Goal: Task Accomplishment & Management: Use online tool/utility

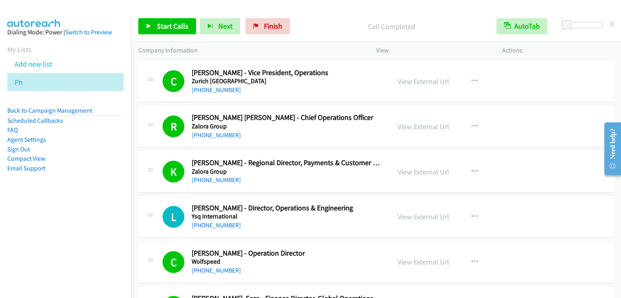
scroll to position [7845, 0]
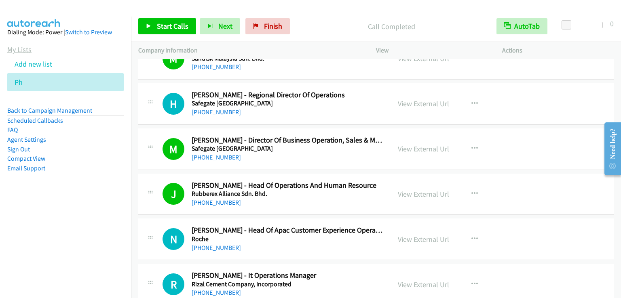
click at [21, 48] on link "My Lists" at bounding box center [19, 49] width 24 height 9
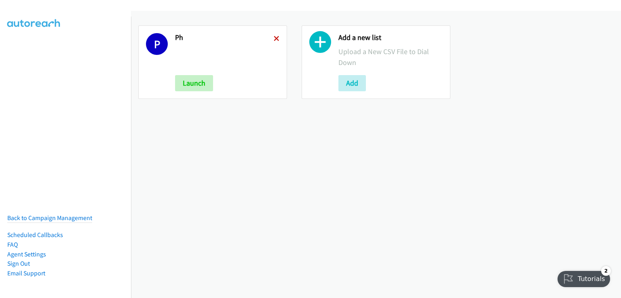
click at [275, 36] on icon at bounding box center [277, 39] width 6 height 6
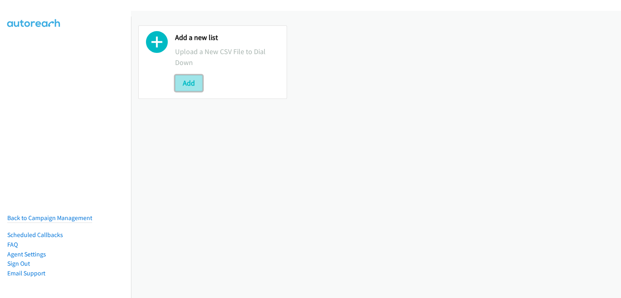
click at [193, 80] on button "Add" at bounding box center [188, 83] width 27 height 16
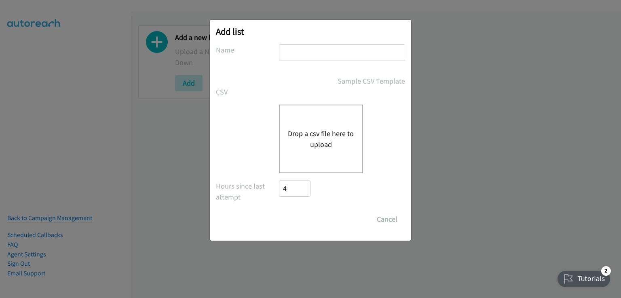
click at [311, 55] on input "text" at bounding box center [342, 52] width 126 height 17
type input "PH"
click at [318, 129] on button "Drop a csv file here to upload" at bounding box center [321, 139] width 66 height 22
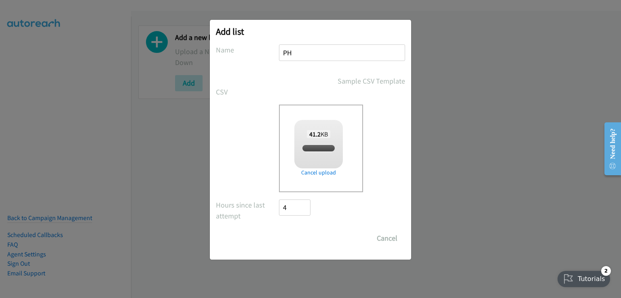
checkbox input "true"
click at [308, 244] on input "Save List" at bounding box center [300, 238] width 42 height 16
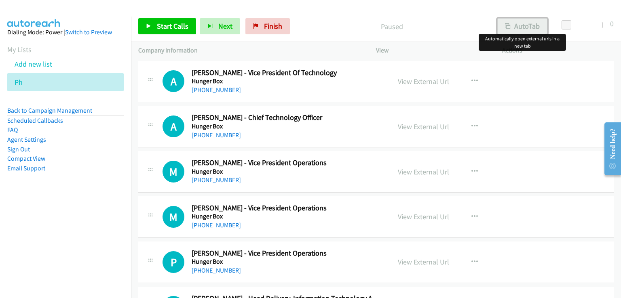
click at [524, 28] on button "AutoTab" at bounding box center [522, 26] width 50 height 16
click at [174, 23] on span "Start Calls" at bounding box center [173, 25] width 32 height 9
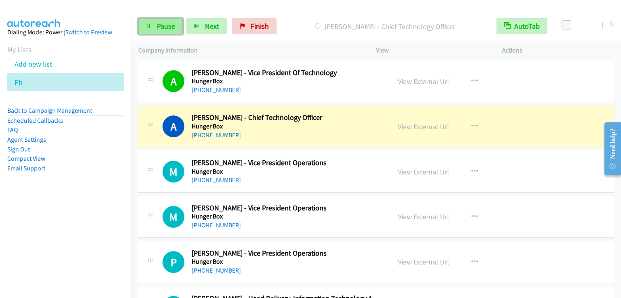
click at [165, 29] on span "Pause" at bounding box center [166, 25] width 18 height 9
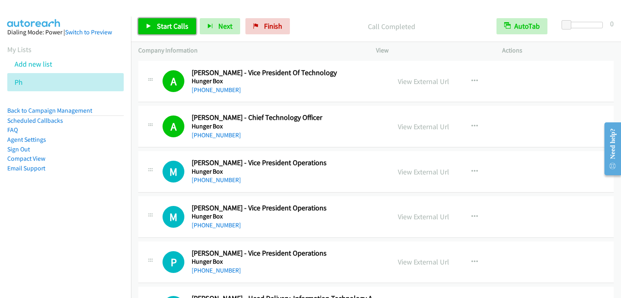
click at [179, 31] on link "Start Calls" at bounding box center [167, 26] width 58 height 16
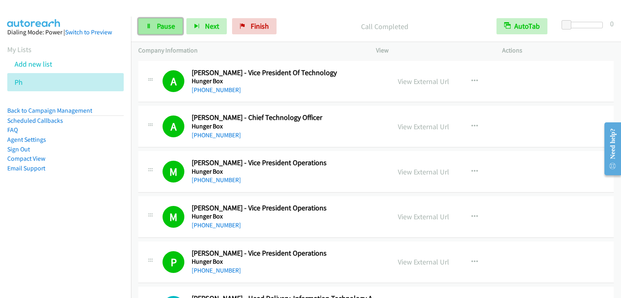
click at [165, 27] on span "Pause" at bounding box center [166, 25] width 18 height 9
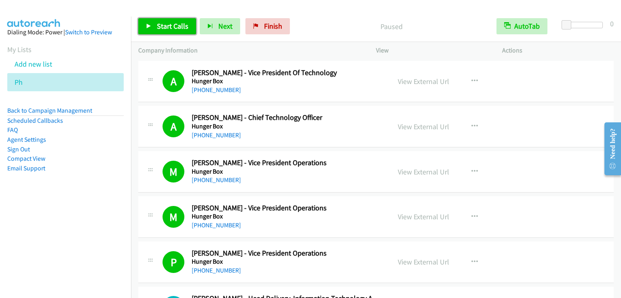
click at [165, 27] on span "Start Calls" at bounding box center [173, 25] width 32 height 9
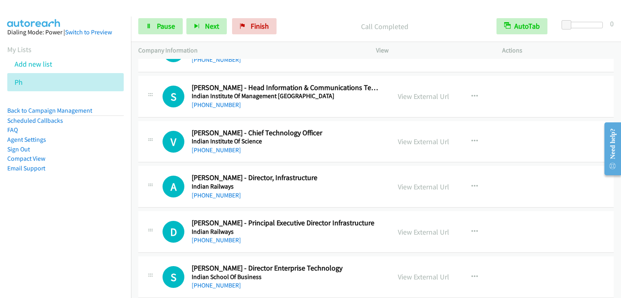
scroll to position [2588, 0]
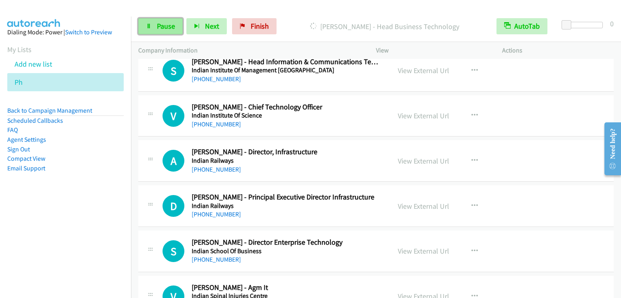
click at [161, 30] on span "Pause" at bounding box center [166, 25] width 18 height 9
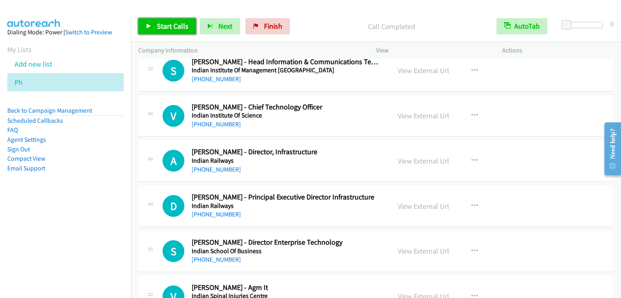
click at [174, 27] on span "Start Calls" at bounding box center [173, 25] width 32 height 9
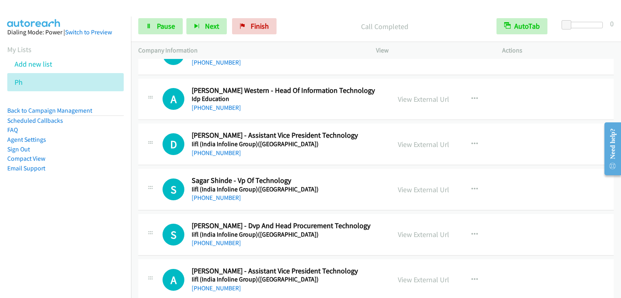
scroll to position [1658, 0]
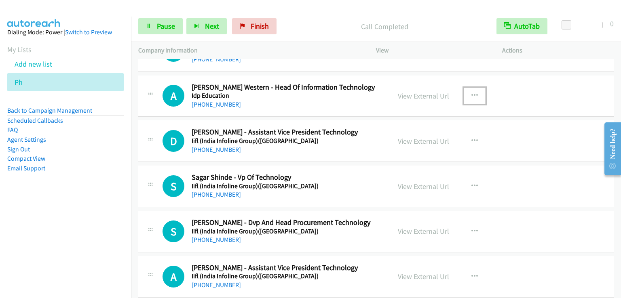
click at [476, 91] on button "button" at bounding box center [475, 96] width 22 height 16
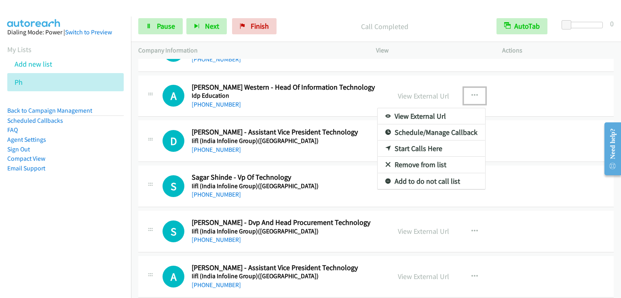
click at [475, 90] on div at bounding box center [310, 149] width 621 height 298
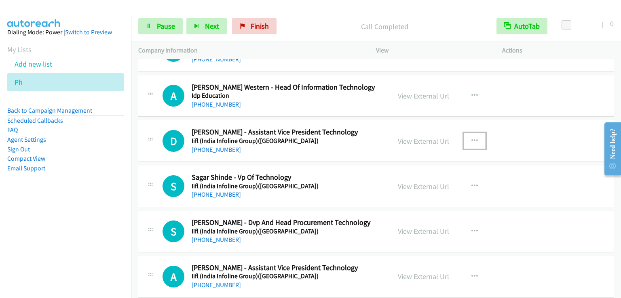
click at [471, 138] on icon "button" at bounding box center [474, 141] width 6 height 6
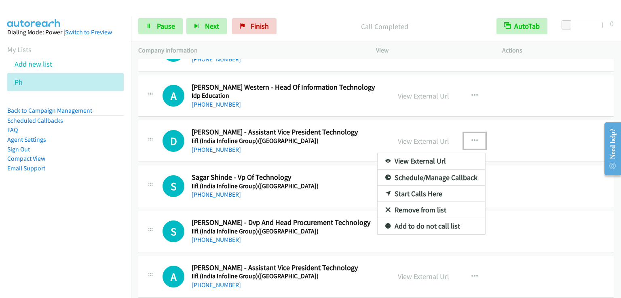
drag, startPoint x: 416, startPoint y: 190, endPoint x: 441, endPoint y: 168, distance: 33.8
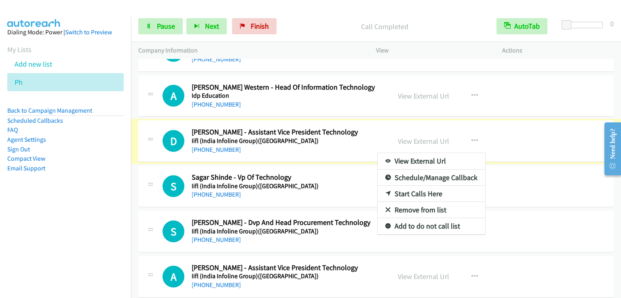
click at [470, 136] on div at bounding box center [310, 149] width 621 height 298
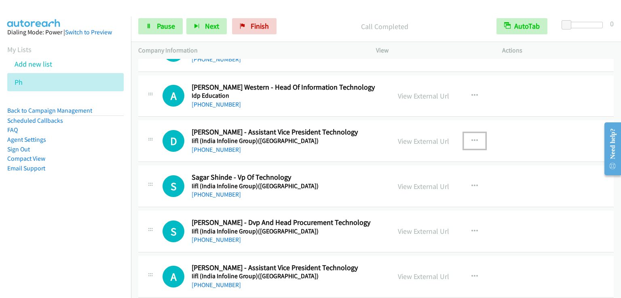
drag, startPoint x: 470, startPoint y: 136, endPoint x: 454, endPoint y: 162, distance: 30.7
click at [471, 138] on icon "button" at bounding box center [474, 141] width 6 height 6
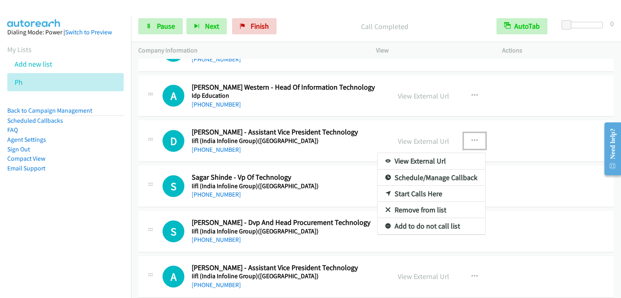
click at [419, 188] on link "Start Calls Here" at bounding box center [432, 194] width 108 height 16
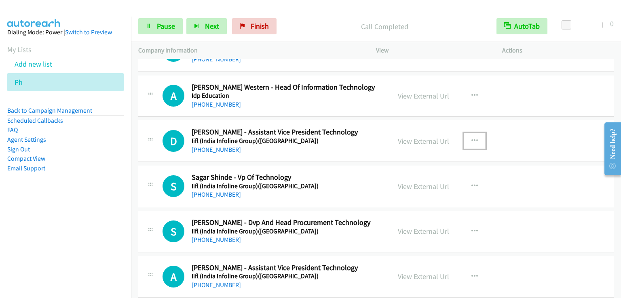
click at [472, 139] on icon "button" at bounding box center [474, 141] width 6 height 6
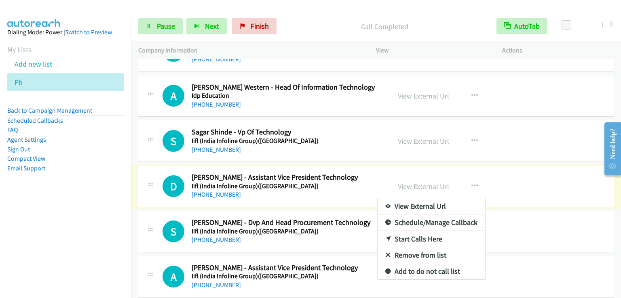
click at [159, 24] on div at bounding box center [310, 149] width 621 height 298
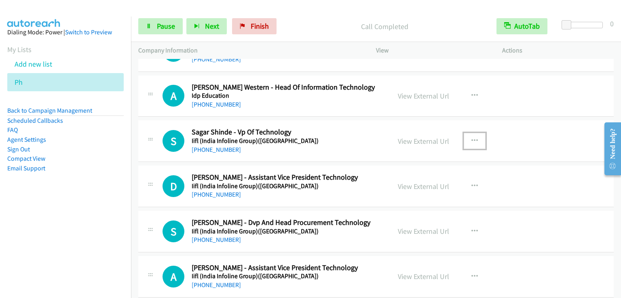
click at [474, 138] on icon "button" at bounding box center [474, 141] width 6 height 6
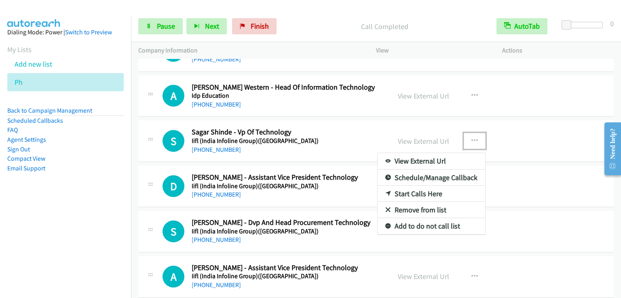
click at [169, 24] on div at bounding box center [310, 149] width 621 height 298
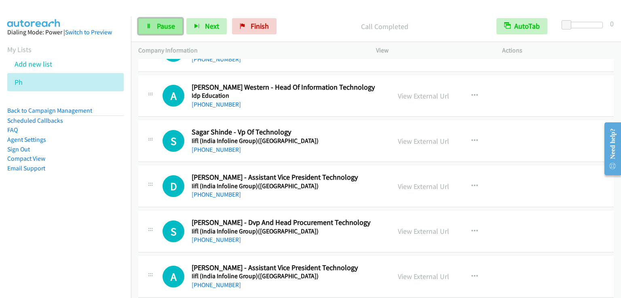
click at [166, 27] on span "Pause" at bounding box center [166, 25] width 18 height 9
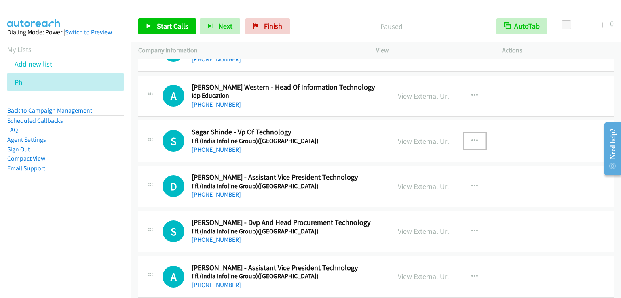
click at [475, 135] on button "button" at bounding box center [475, 141] width 22 height 16
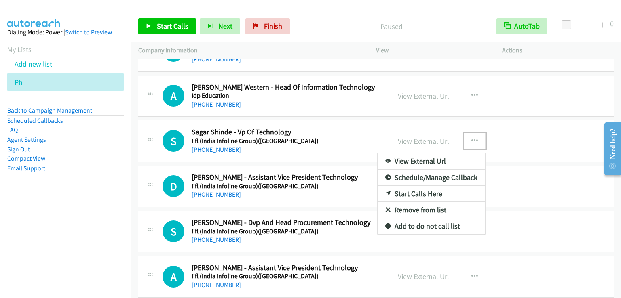
click at [429, 190] on link "Start Calls Here" at bounding box center [432, 194] width 108 height 16
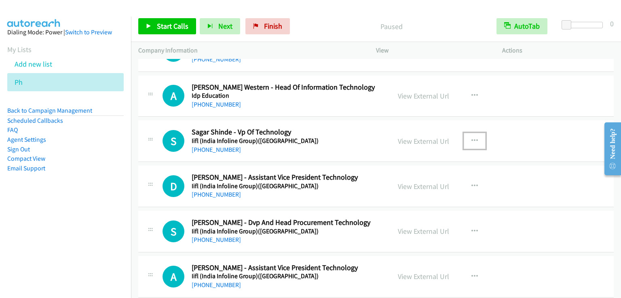
click at [473, 138] on icon "button" at bounding box center [474, 141] width 6 height 6
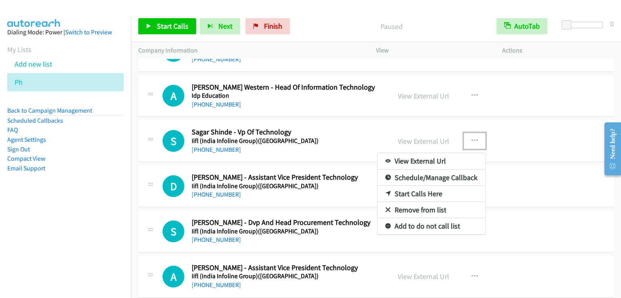
click at [421, 192] on link "Start Calls Here" at bounding box center [432, 194] width 108 height 16
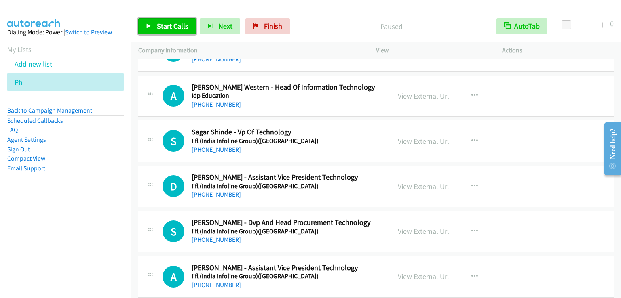
click at [168, 27] on span "Start Calls" at bounding box center [173, 25] width 32 height 9
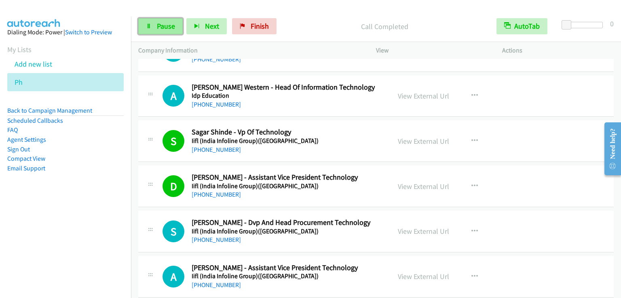
click at [167, 25] on span "Pause" at bounding box center [166, 25] width 18 height 9
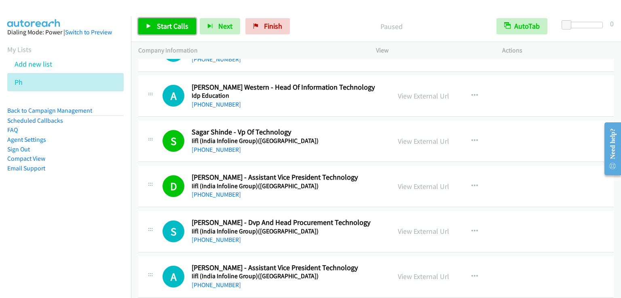
click at [167, 25] on span "Start Calls" at bounding box center [173, 25] width 32 height 9
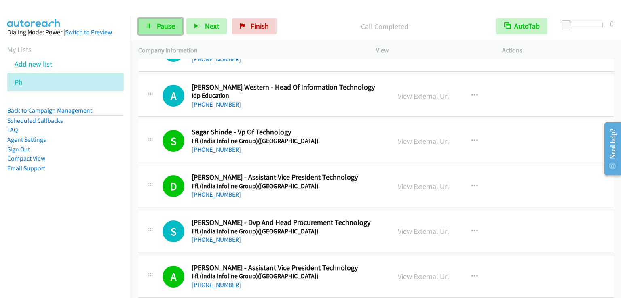
click at [167, 31] on link "Pause" at bounding box center [160, 26] width 44 height 16
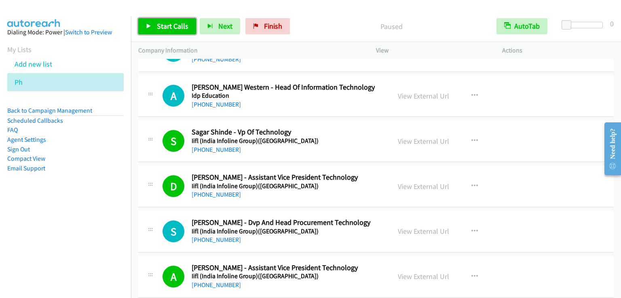
click at [167, 31] on link "Start Calls" at bounding box center [167, 26] width 58 height 16
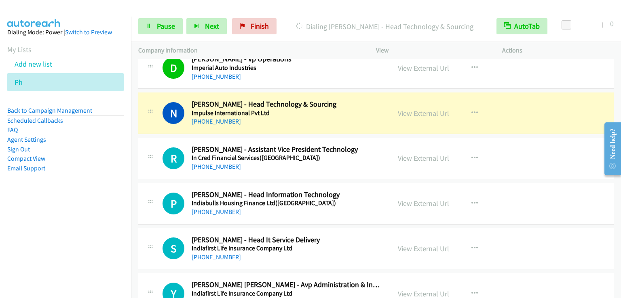
scroll to position [2224, 0]
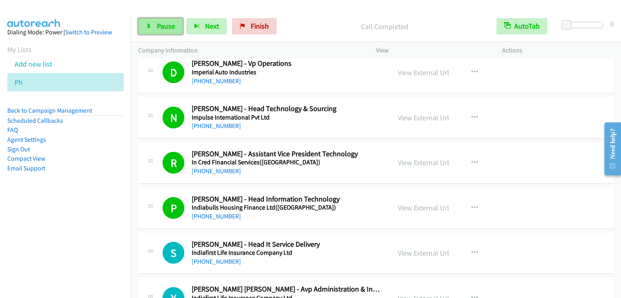
click at [176, 30] on link "Pause" at bounding box center [160, 26] width 44 height 16
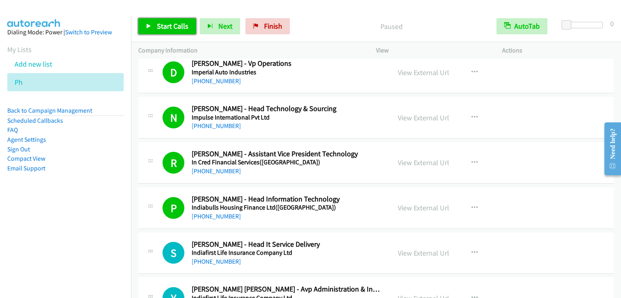
click at [176, 30] on span "Start Calls" at bounding box center [173, 25] width 32 height 9
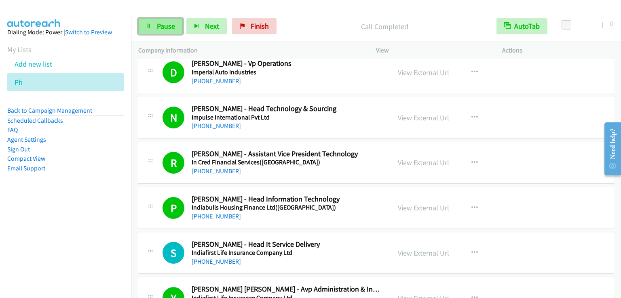
click at [169, 21] on link "Pause" at bounding box center [160, 26] width 44 height 16
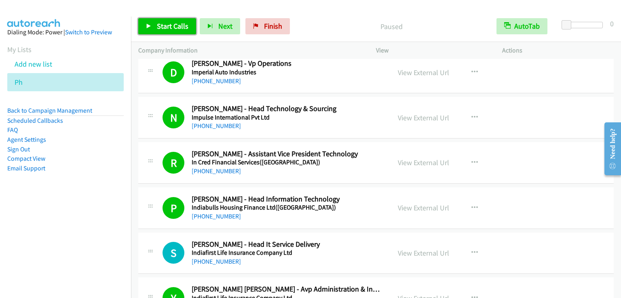
click at [169, 21] on link "Start Calls" at bounding box center [167, 26] width 58 height 16
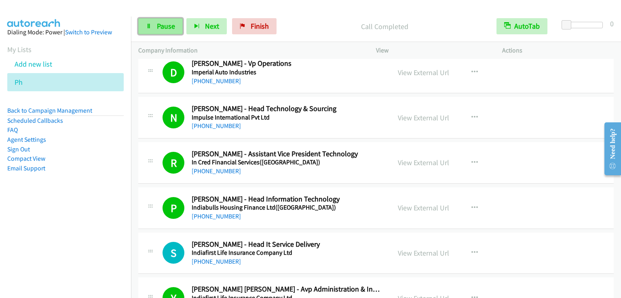
click at [164, 23] on span "Pause" at bounding box center [166, 25] width 18 height 9
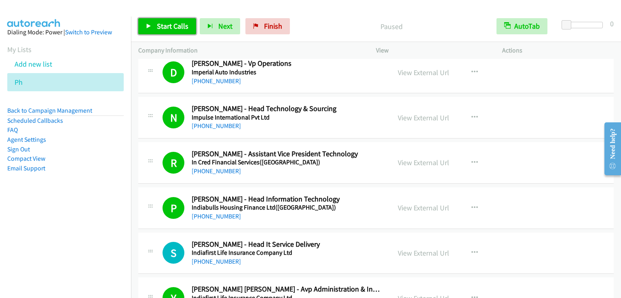
click at [164, 23] on span "Start Calls" at bounding box center [173, 25] width 32 height 9
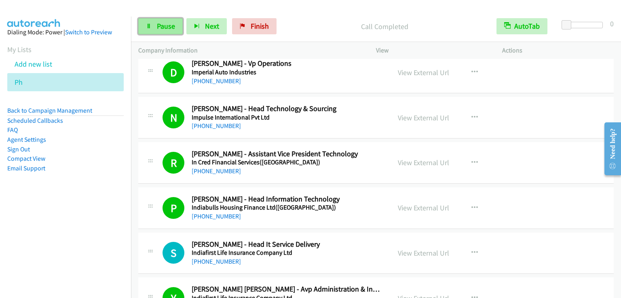
click at [167, 20] on link "Pause" at bounding box center [160, 26] width 44 height 16
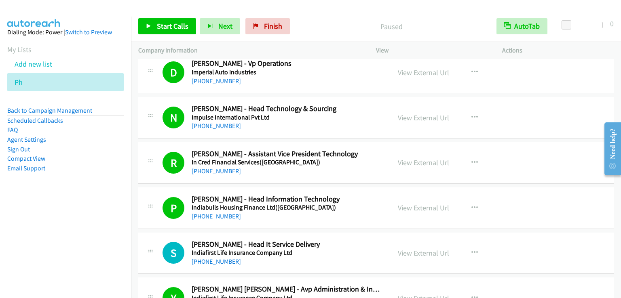
click at [167, 20] on div "Start Calls Pause Next Finish" at bounding box center [215, 26] width 155 height 16
click at [165, 26] on span "Start Calls" at bounding box center [173, 25] width 32 height 9
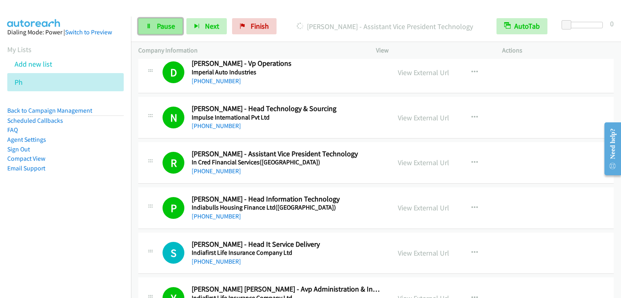
click at [153, 26] on link "Pause" at bounding box center [160, 26] width 44 height 16
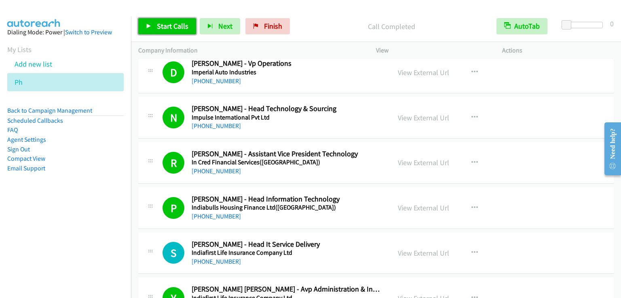
click at [173, 22] on span "Start Calls" at bounding box center [173, 25] width 32 height 9
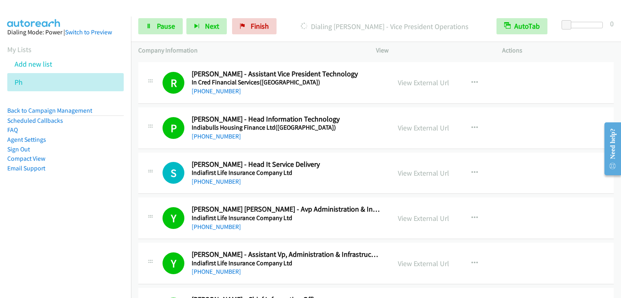
scroll to position [2305, 0]
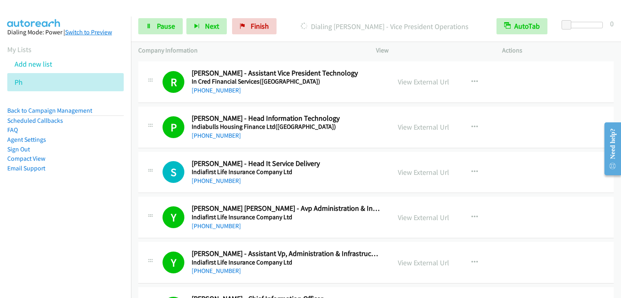
drag, startPoint x: 36, startPoint y: 241, endPoint x: 82, endPoint y: 34, distance: 212.3
click at [36, 239] on nav "Dialing Mode: Power | Switch to Preview My Lists Add new list Ph Back to Campai…" at bounding box center [65, 166] width 131 height 298
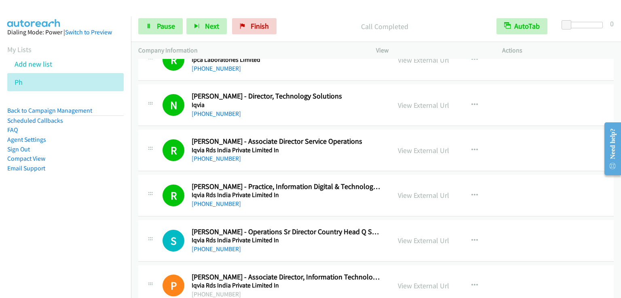
scroll to position [3705, 0]
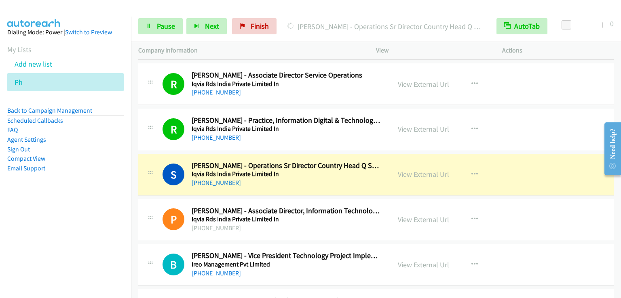
click at [84, 217] on nav "Dialing Mode: Power | Switch to Preview My Lists Add new list Ph Back to Campai…" at bounding box center [65, 166] width 131 height 298
click at [171, 23] on span "Pause" at bounding box center [166, 25] width 18 height 9
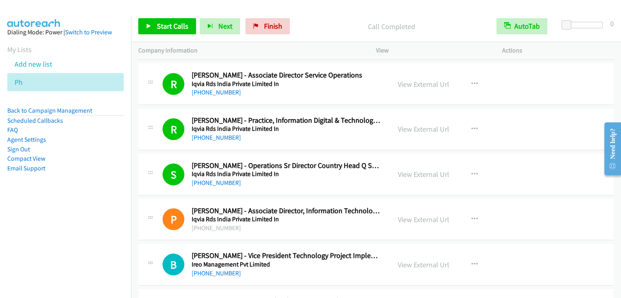
scroll to position [3745, 0]
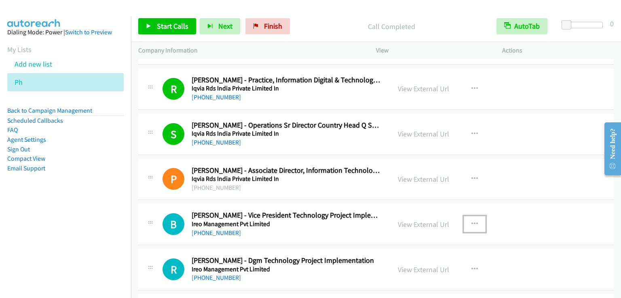
click at [475, 216] on button "button" at bounding box center [475, 224] width 22 height 16
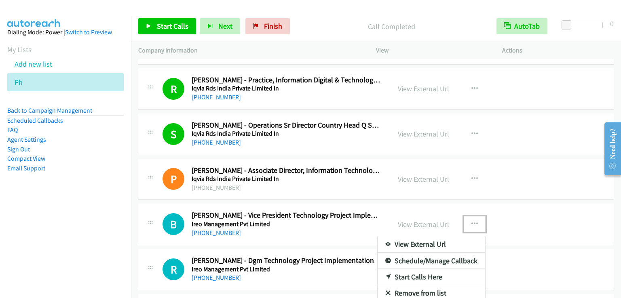
click at [474, 218] on div at bounding box center [310, 149] width 621 height 298
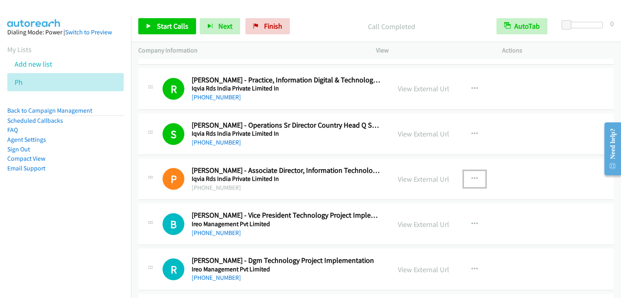
click at [467, 172] on button "button" at bounding box center [475, 179] width 22 height 16
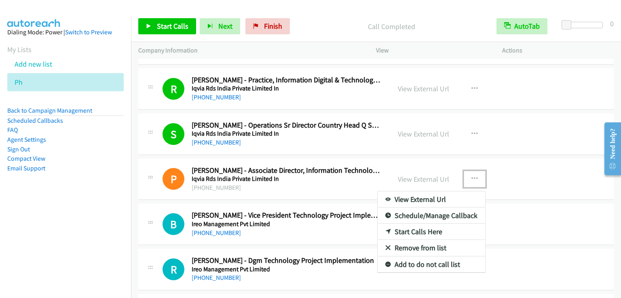
click at [441, 227] on link "Start Calls Here" at bounding box center [432, 232] width 108 height 16
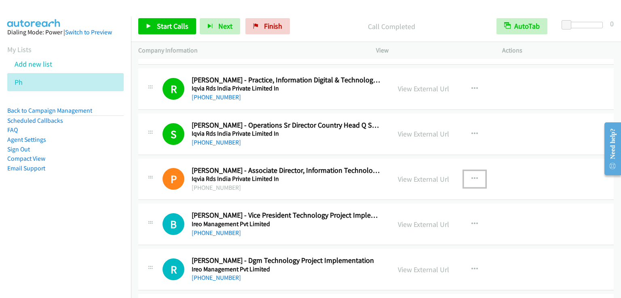
click at [469, 180] on button "button" at bounding box center [475, 179] width 22 height 16
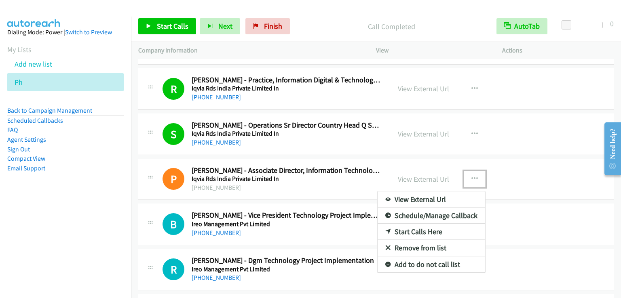
click at [439, 224] on link "Start Calls Here" at bounding box center [432, 232] width 108 height 16
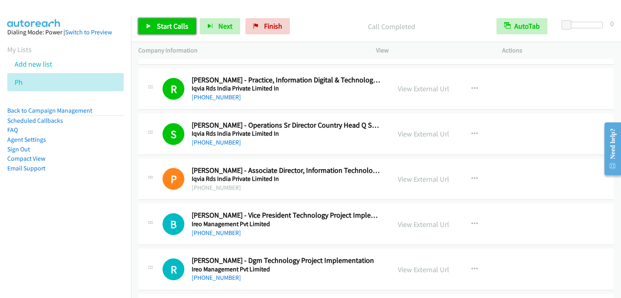
click at [160, 21] on span "Start Calls" at bounding box center [173, 25] width 32 height 9
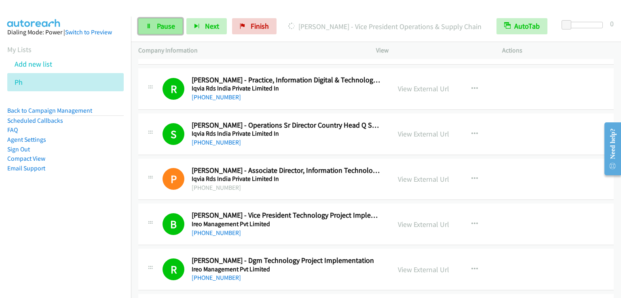
click at [162, 27] on span "Pause" at bounding box center [166, 25] width 18 height 9
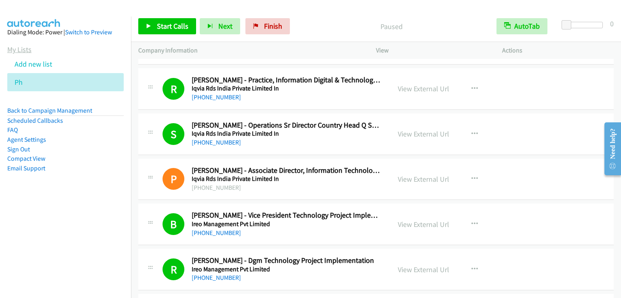
click at [20, 49] on link "My Lists" at bounding box center [19, 49] width 24 height 9
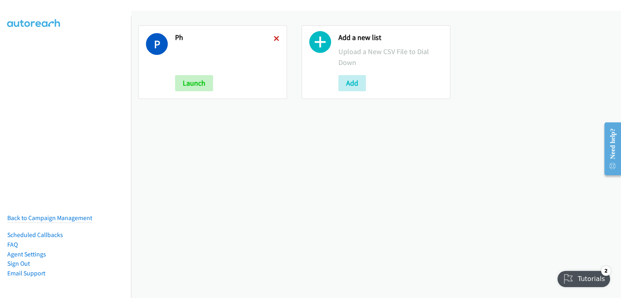
click at [274, 36] on icon at bounding box center [277, 39] width 6 height 6
click at [356, 85] on button "Add" at bounding box center [351, 83] width 27 height 16
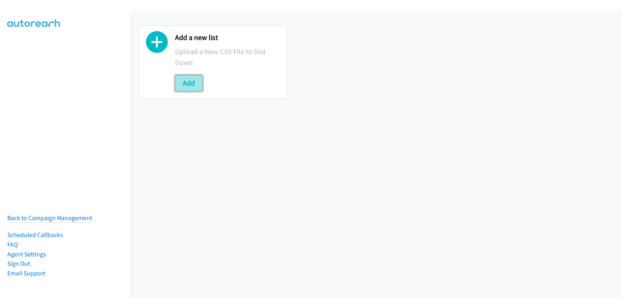
click at [194, 88] on button "Add" at bounding box center [188, 83] width 27 height 16
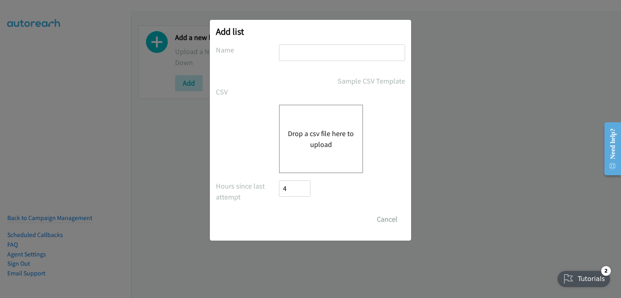
click at [296, 169] on div "Drop a csv file here to upload" at bounding box center [321, 139] width 84 height 69
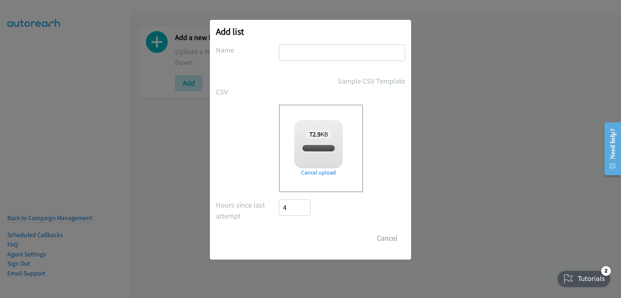
checkbox input "true"
click at [294, 55] on input "text" at bounding box center [342, 52] width 126 height 17
type input "PH"
click at [305, 237] on input "Save List" at bounding box center [300, 238] width 42 height 16
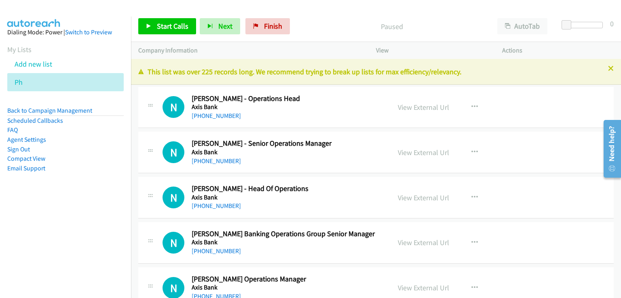
drag, startPoint x: 86, startPoint y: 224, endPoint x: 100, endPoint y: 219, distance: 15.6
click at [87, 224] on nav "Dialing Mode: Power | Switch to Preview My Lists Add new list Ph Back to Campai…" at bounding box center [65, 166] width 131 height 298
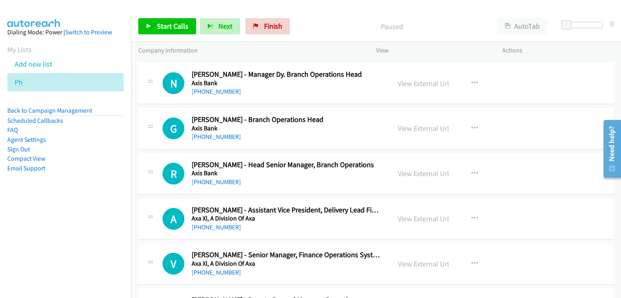
scroll to position [2386, 0]
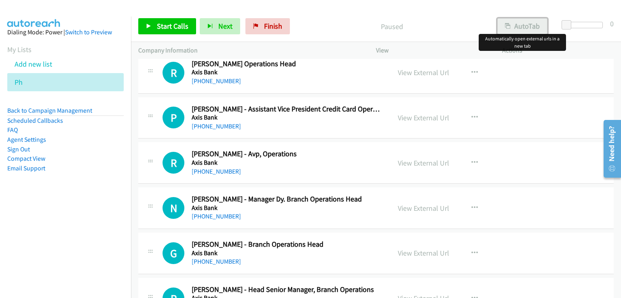
click at [529, 28] on button "AutoTab" at bounding box center [522, 26] width 50 height 16
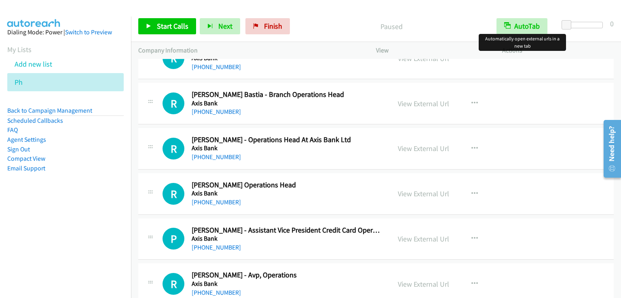
scroll to position [0, 0]
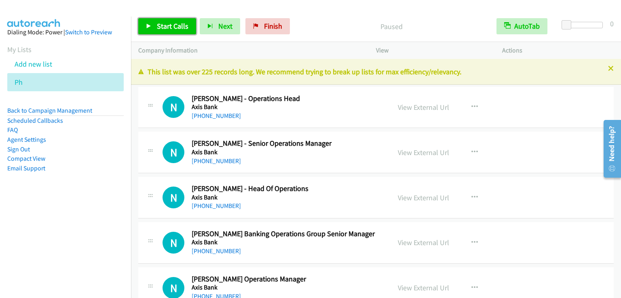
click at [171, 29] on span "Start Calls" at bounding box center [173, 25] width 32 height 9
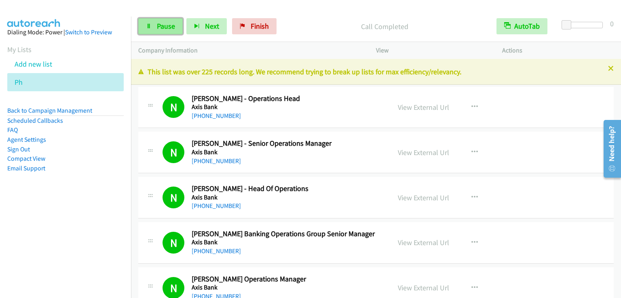
click at [162, 22] on span "Pause" at bounding box center [166, 25] width 18 height 9
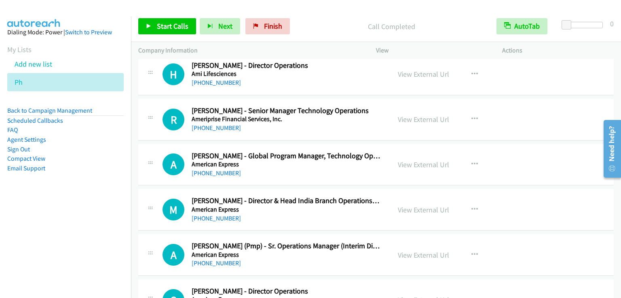
scroll to position [7198, 0]
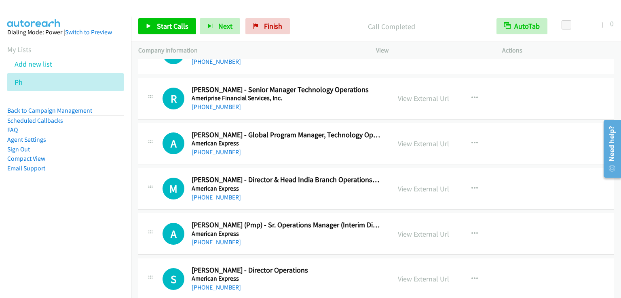
drag, startPoint x: 619, startPoint y: 179, endPoint x: 617, endPoint y: 196, distance: 17.2
click html "Need help? Resource Center AutoReach Help Help Get the help you need from our k…"
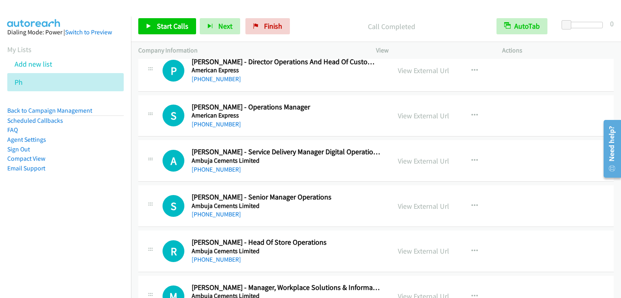
scroll to position [7481, 0]
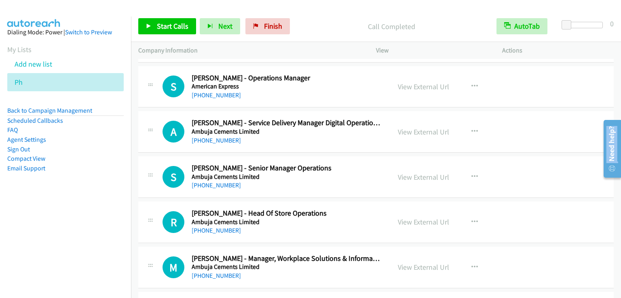
drag, startPoint x: 619, startPoint y: 176, endPoint x: 619, endPoint y: 188, distance: 12.1
click html "Need help? Resource Center AutoReach Help Help Get the help you need from our k…"
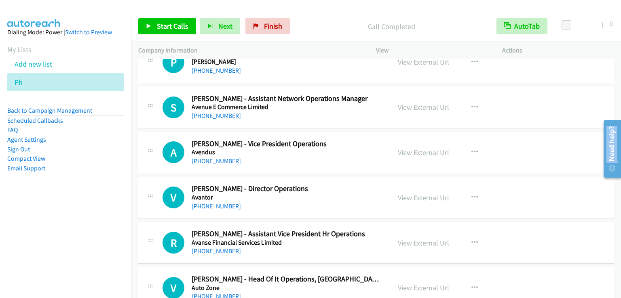
scroll to position [3071, 0]
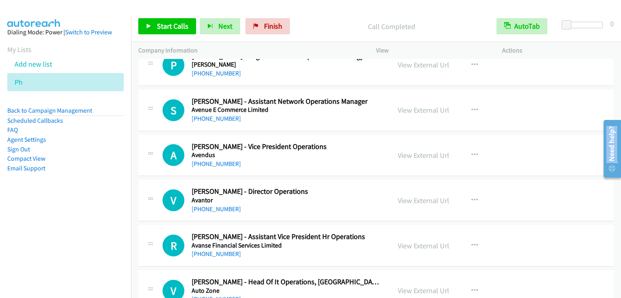
click at [372, 197] on h5 "Avantor" at bounding box center [286, 201] width 189 height 8
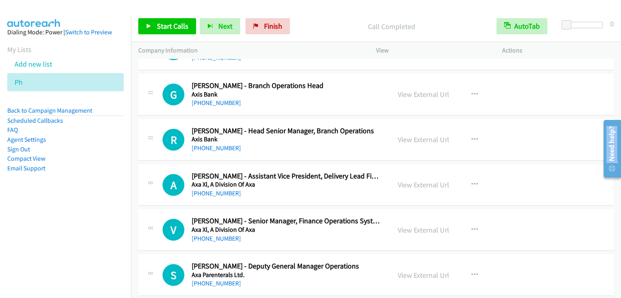
scroll to position [2546, 0]
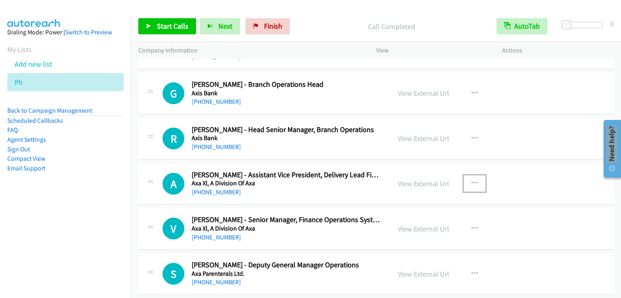
click at [471, 180] on icon "button" at bounding box center [474, 183] width 6 height 6
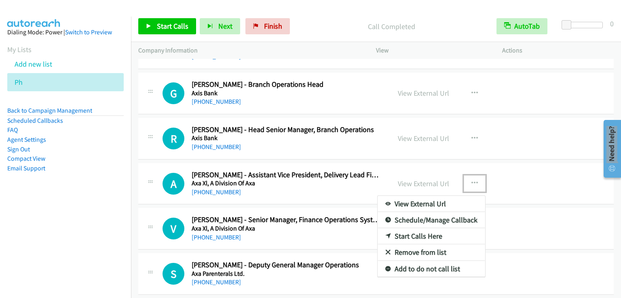
drag, startPoint x: 410, startPoint y: 230, endPoint x: 454, endPoint y: 188, distance: 61.2
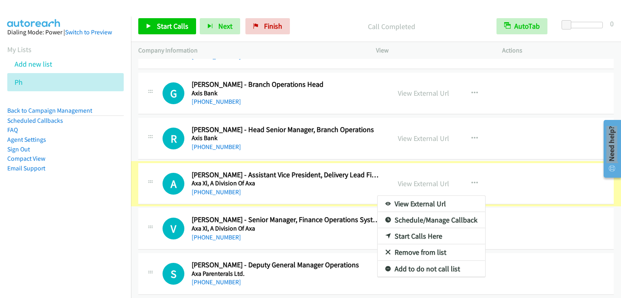
click at [467, 182] on div at bounding box center [310, 149] width 621 height 298
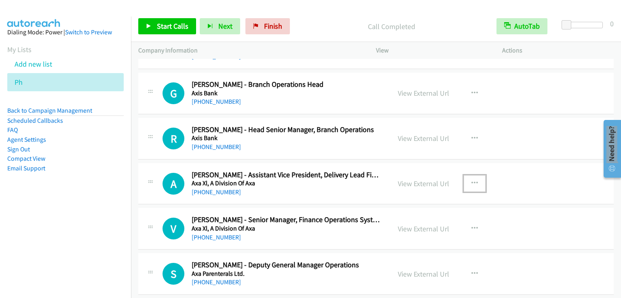
click at [472, 180] on icon "button" at bounding box center [474, 183] width 6 height 6
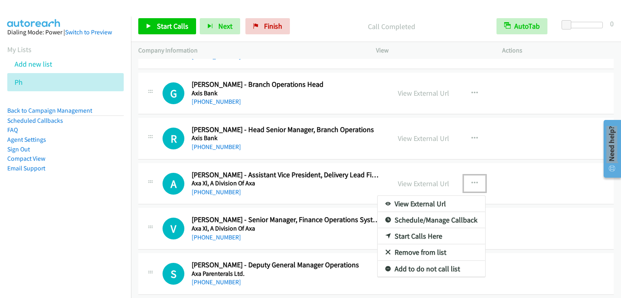
drag, startPoint x: 422, startPoint y: 229, endPoint x: 472, endPoint y: 193, distance: 61.2
click at [422, 229] on link "Start Calls Here" at bounding box center [432, 236] width 108 height 16
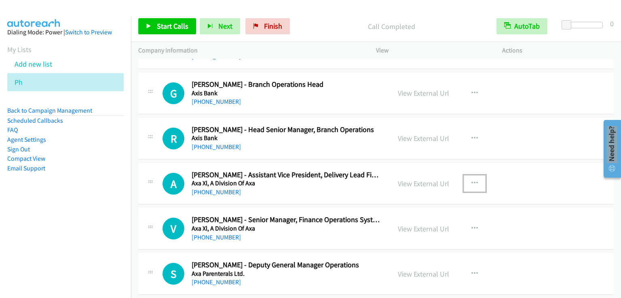
click at [474, 180] on icon "button" at bounding box center [474, 183] width 6 height 6
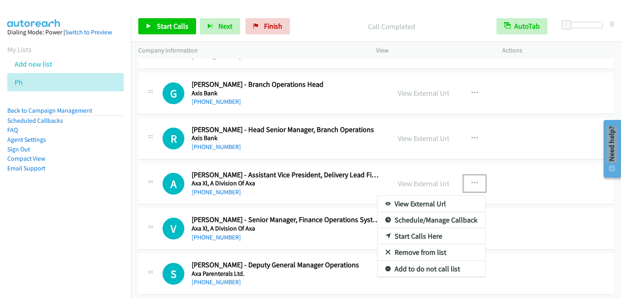
click at [422, 232] on link "Start Calls Here" at bounding box center [432, 236] width 108 height 16
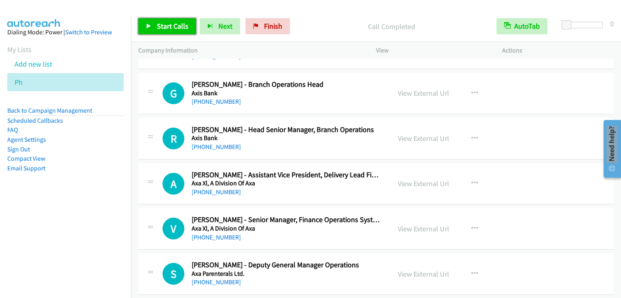
click at [194, 29] on link "Start Calls" at bounding box center [167, 26] width 58 height 16
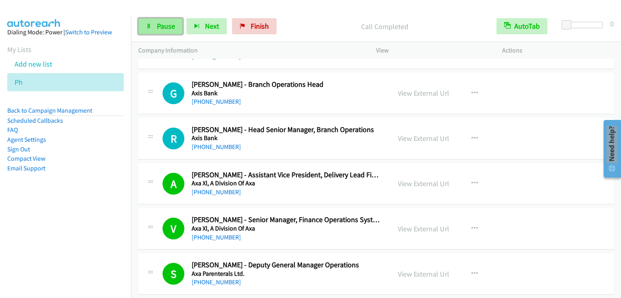
click at [162, 24] on span "Pause" at bounding box center [166, 25] width 18 height 9
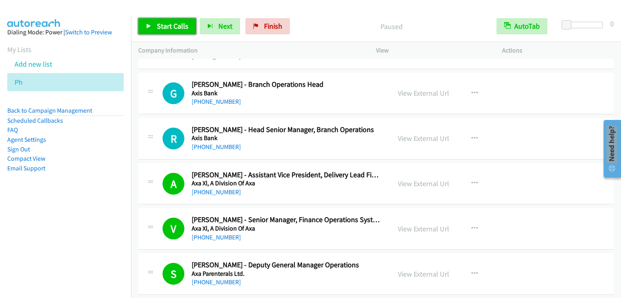
click at [162, 24] on span "Start Calls" at bounding box center [173, 25] width 32 height 9
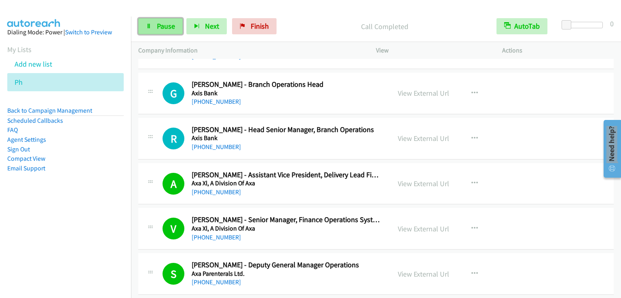
click at [160, 29] on span "Pause" at bounding box center [166, 25] width 18 height 9
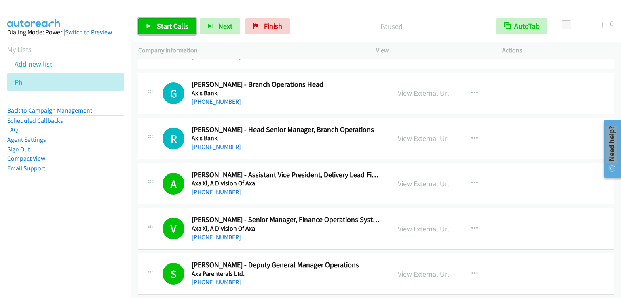
click at [160, 29] on span "Start Calls" at bounding box center [173, 25] width 32 height 9
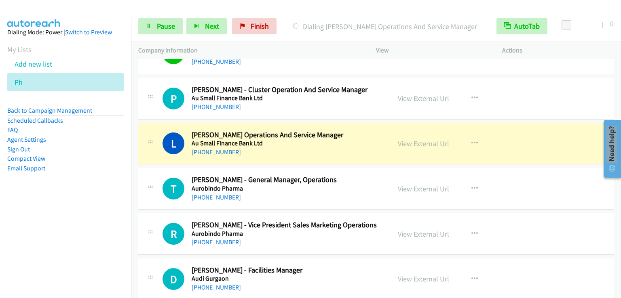
scroll to position [3597, 0]
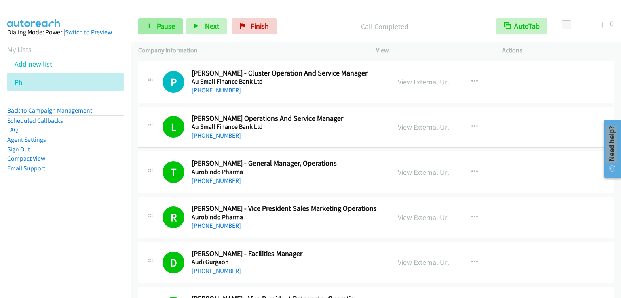
click at [165, 34] on div "Start Calls Pause Next Finish Call Completed AutoTab AutoTab 0" at bounding box center [376, 26] width 490 height 31
click at [162, 25] on span "Pause" at bounding box center [166, 25] width 18 height 9
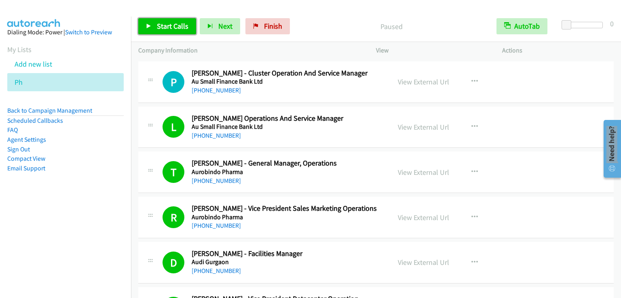
click at [162, 25] on span "Start Calls" at bounding box center [173, 25] width 32 height 9
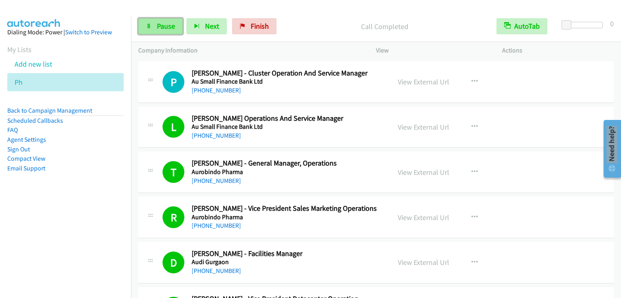
click at [159, 23] on span "Pause" at bounding box center [166, 25] width 18 height 9
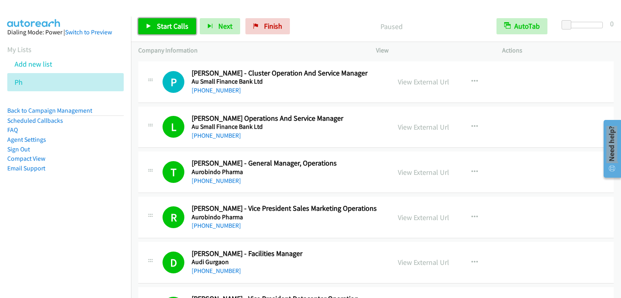
click at [159, 23] on span "Start Calls" at bounding box center [173, 25] width 32 height 9
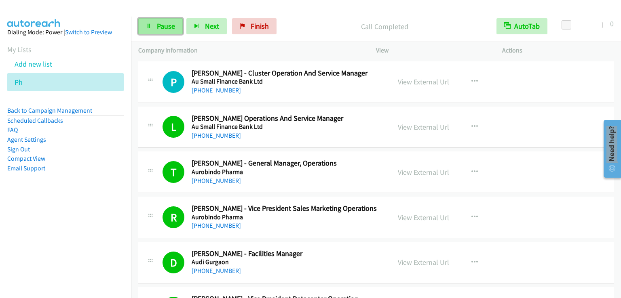
click at [160, 30] on span "Pause" at bounding box center [166, 25] width 18 height 9
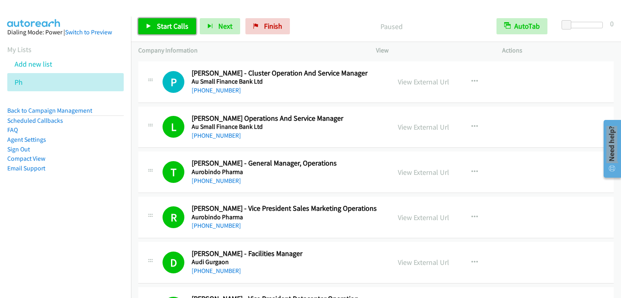
click at [160, 30] on span "Start Calls" at bounding box center [173, 25] width 32 height 9
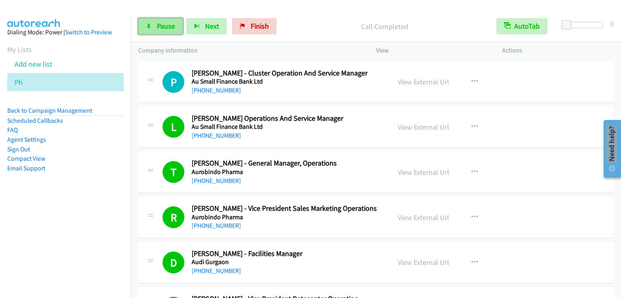
click at [167, 29] on span "Pause" at bounding box center [166, 25] width 18 height 9
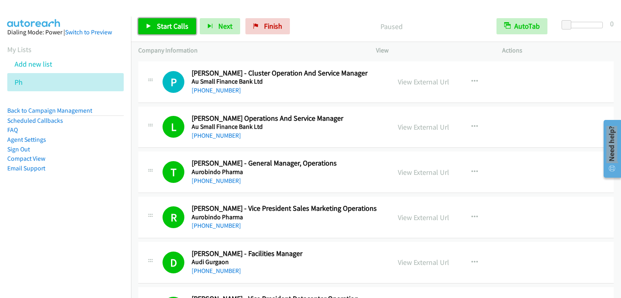
click at [166, 28] on span "Start Calls" at bounding box center [173, 25] width 32 height 9
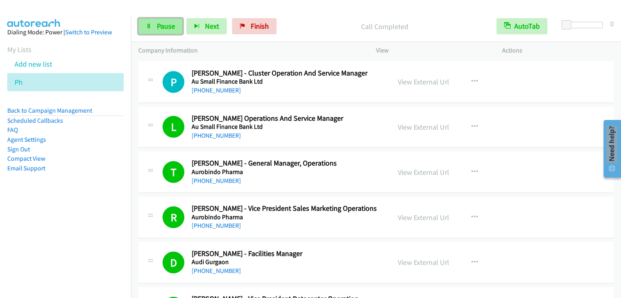
click at [155, 24] on link "Pause" at bounding box center [160, 26] width 44 height 16
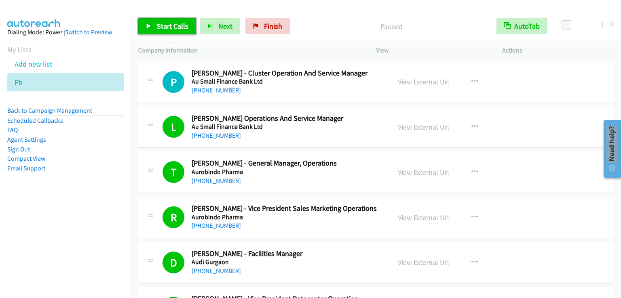
click at [155, 24] on link "Start Calls" at bounding box center [167, 26] width 58 height 16
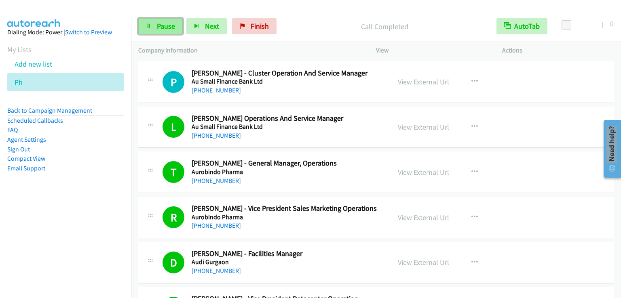
click at [165, 27] on span "Pause" at bounding box center [166, 25] width 18 height 9
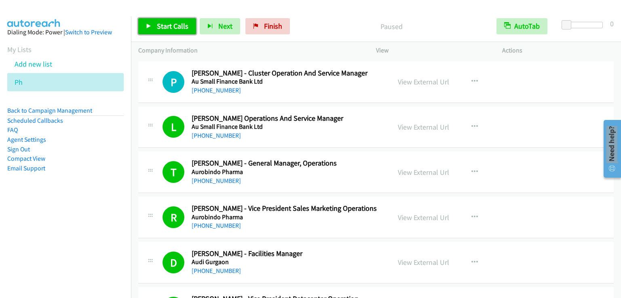
click at [165, 27] on span "Start Calls" at bounding box center [173, 25] width 32 height 9
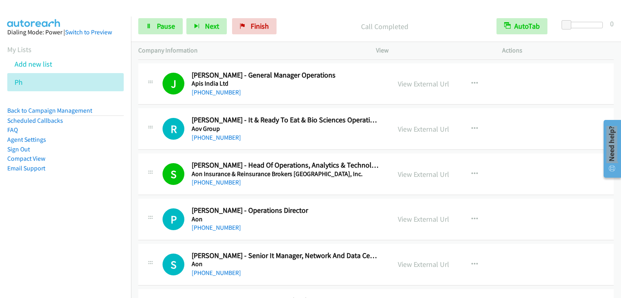
scroll to position [6023, 0]
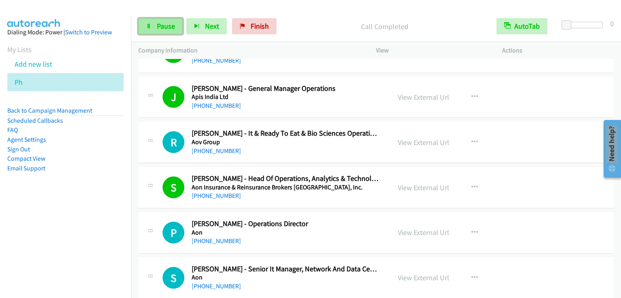
click at [160, 31] on link "Pause" at bounding box center [160, 26] width 44 height 16
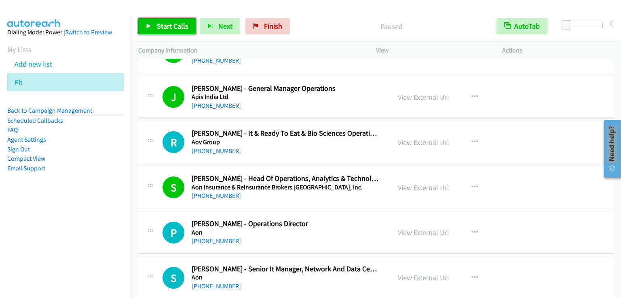
click at [160, 31] on link "Start Calls" at bounding box center [167, 26] width 58 height 16
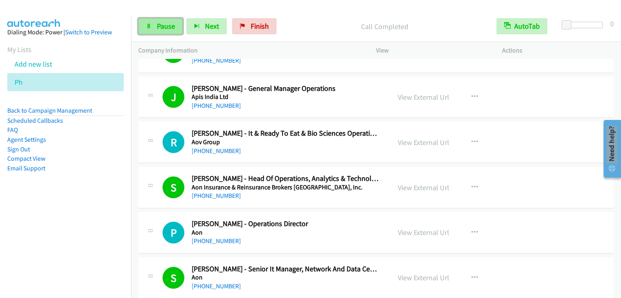
click at [157, 29] on span "Pause" at bounding box center [166, 25] width 18 height 9
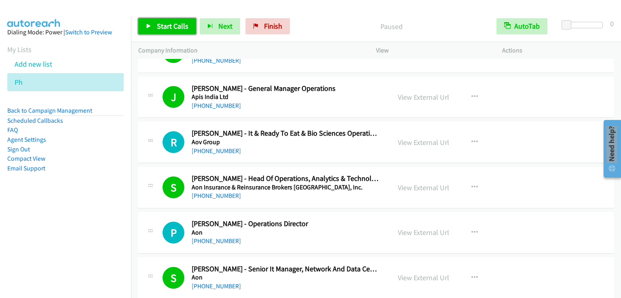
click at [155, 25] on link "Start Calls" at bounding box center [167, 26] width 58 height 16
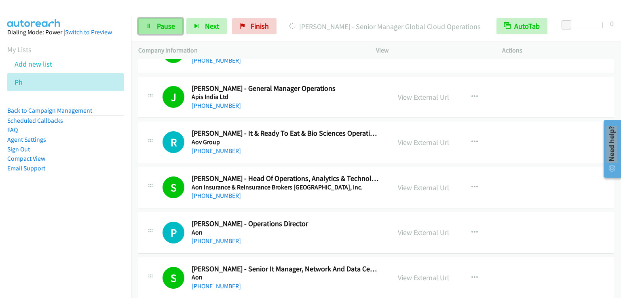
click at [161, 23] on span "Pause" at bounding box center [166, 25] width 18 height 9
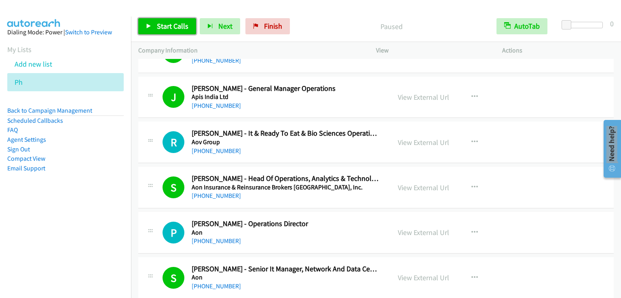
click at [173, 28] on span "Start Calls" at bounding box center [173, 25] width 32 height 9
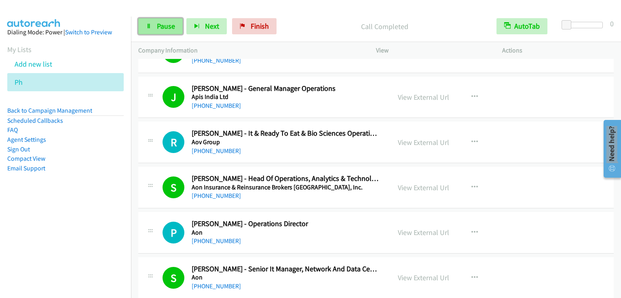
click at [178, 31] on link "Pause" at bounding box center [160, 26] width 44 height 16
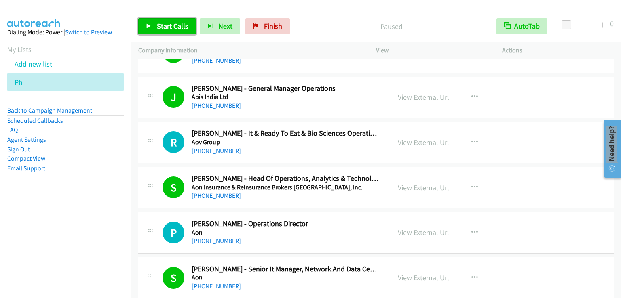
click at [178, 31] on link "Start Calls" at bounding box center [167, 26] width 58 height 16
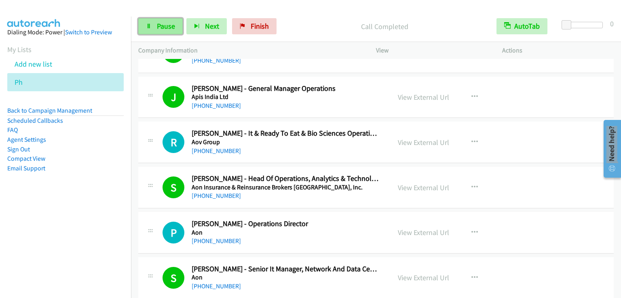
click at [174, 27] on span "Pause" at bounding box center [166, 25] width 18 height 9
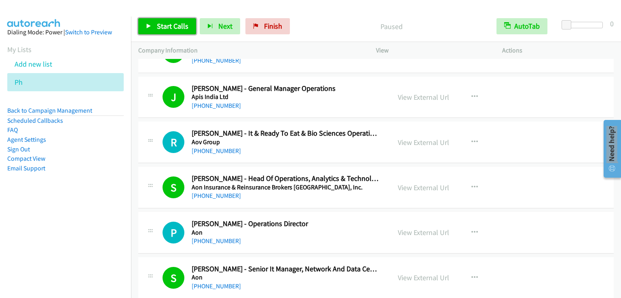
click at [174, 27] on span "Start Calls" at bounding box center [173, 25] width 32 height 9
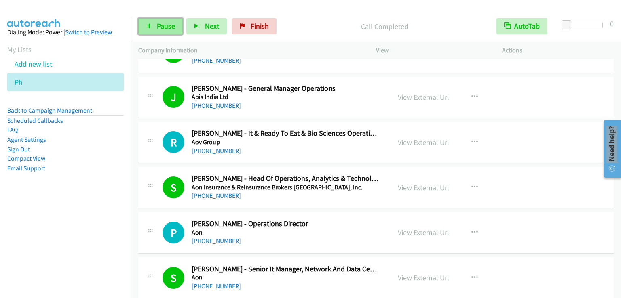
click at [164, 22] on span "Pause" at bounding box center [166, 25] width 18 height 9
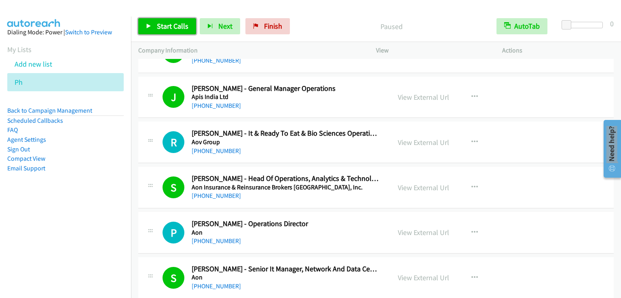
click at [164, 22] on span "Start Calls" at bounding box center [173, 25] width 32 height 9
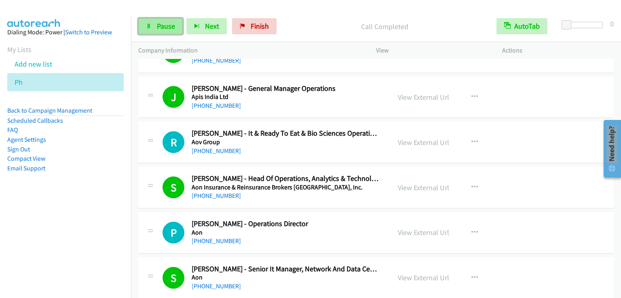
click at [171, 23] on span "Pause" at bounding box center [166, 25] width 18 height 9
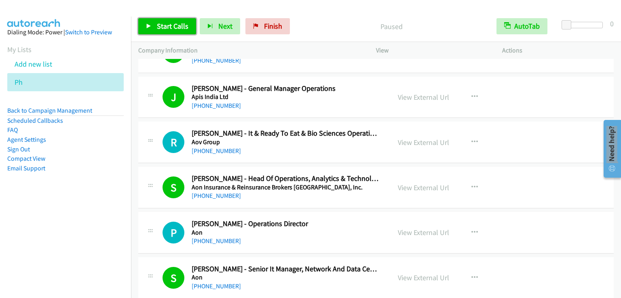
click at [171, 24] on span "Start Calls" at bounding box center [173, 25] width 32 height 9
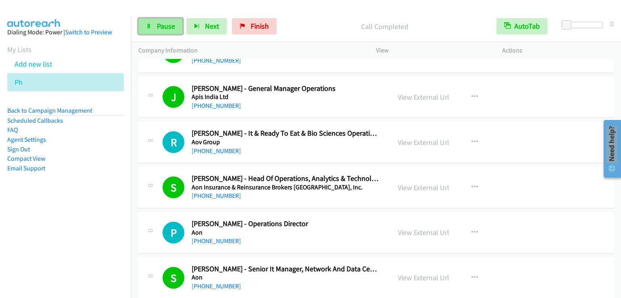
click at [166, 32] on link "Pause" at bounding box center [160, 26] width 44 height 16
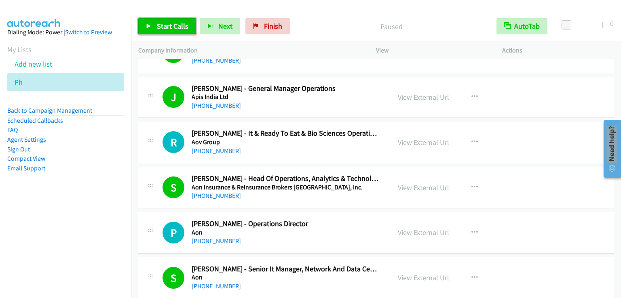
click at [166, 32] on link "Start Calls" at bounding box center [167, 26] width 58 height 16
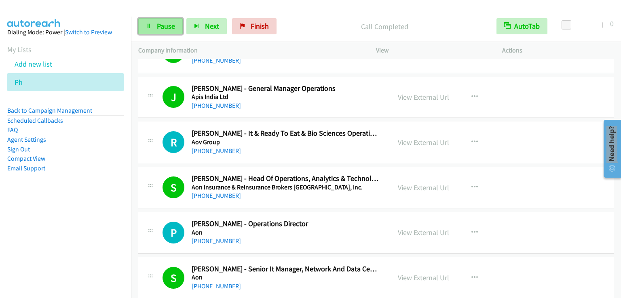
click at [161, 22] on span "Pause" at bounding box center [166, 25] width 18 height 9
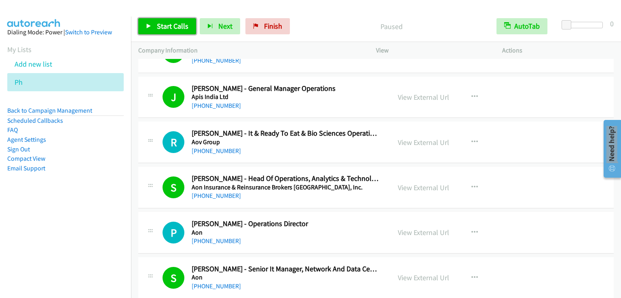
click at [161, 22] on span "Start Calls" at bounding box center [173, 25] width 32 height 9
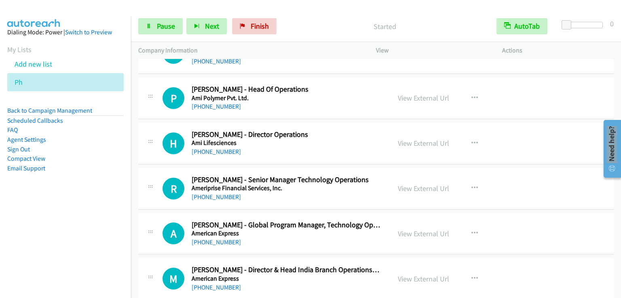
scroll to position [7115, 0]
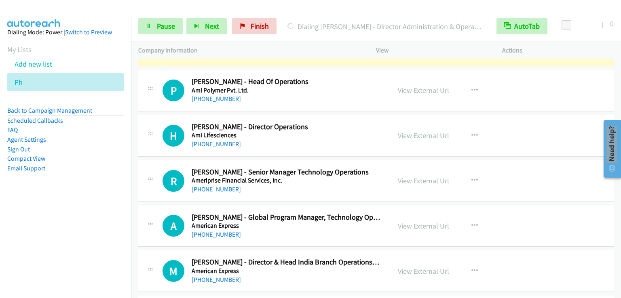
click at [79, 227] on nav "Dialing Mode: Power | Switch to Preview My Lists Add new list Ph Back to Campai…" at bounding box center [65, 166] width 131 height 298
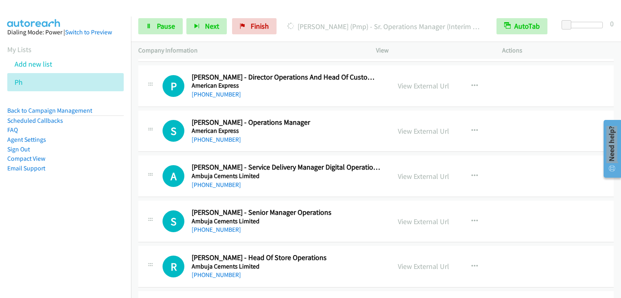
scroll to position [7439, 0]
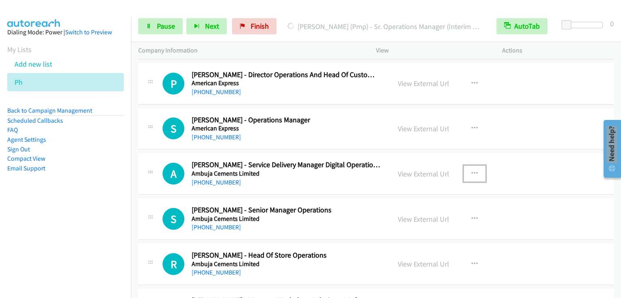
click at [471, 171] on icon "button" at bounding box center [474, 174] width 6 height 6
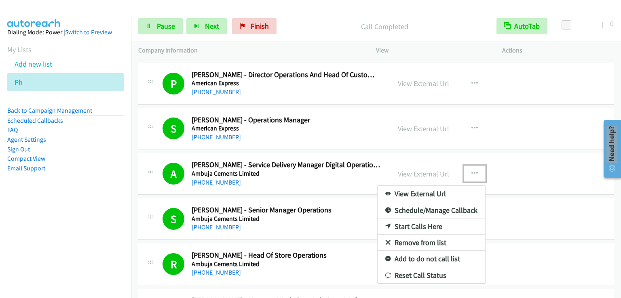
click at [170, 26] on div at bounding box center [310, 149] width 621 height 298
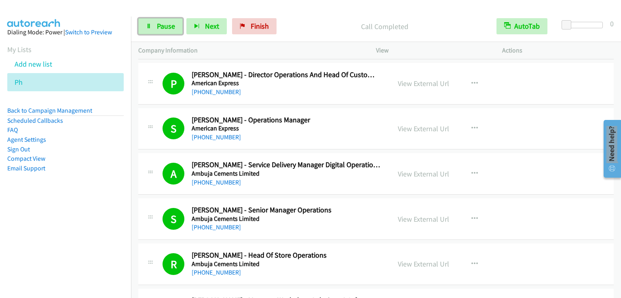
click at [170, 26] on span "Pause" at bounding box center [166, 25] width 18 height 9
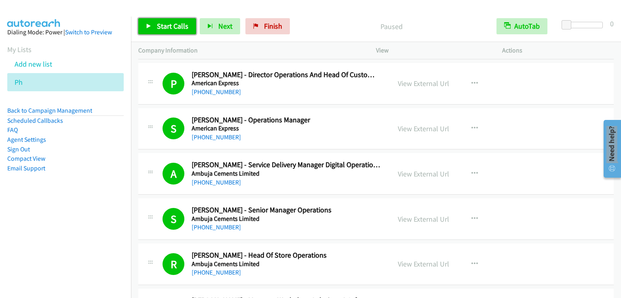
click at [158, 30] on span "Start Calls" at bounding box center [173, 25] width 32 height 9
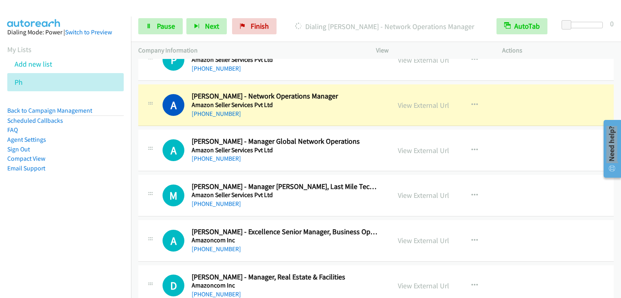
scroll to position [7883, 0]
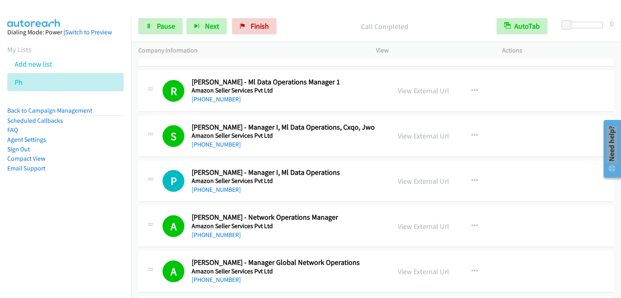
click at [171, 34] on div "Start Calls Pause Next Finish Call Completed AutoTab AutoTab 0" at bounding box center [376, 26] width 490 height 31
click at [168, 30] on span "Pause" at bounding box center [166, 25] width 18 height 9
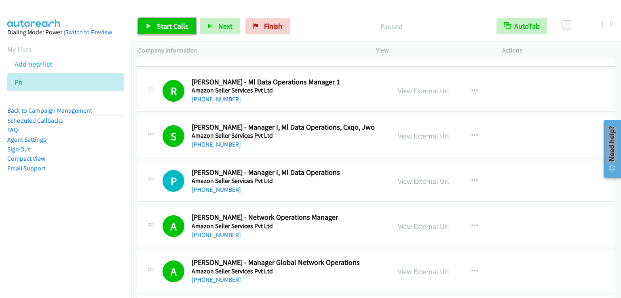
click at [168, 30] on span "Start Calls" at bounding box center [173, 25] width 32 height 9
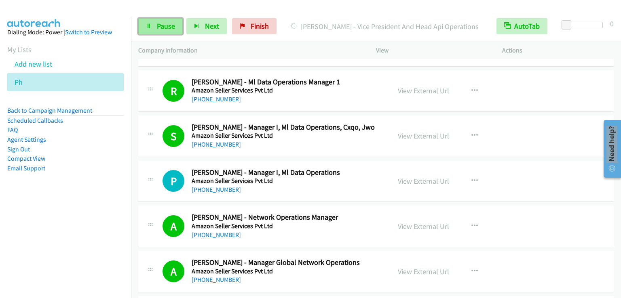
click at [154, 23] on link "Pause" at bounding box center [160, 26] width 44 height 16
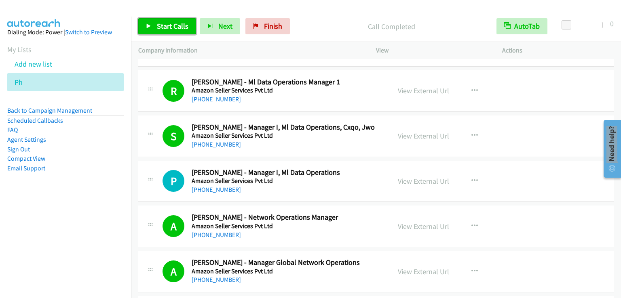
click at [158, 25] on span "Start Calls" at bounding box center [173, 25] width 32 height 9
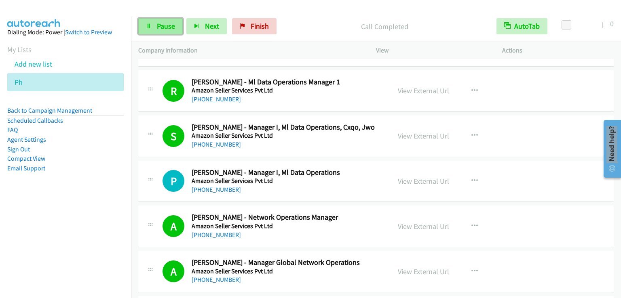
click at [165, 21] on link "Pause" at bounding box center [160, 26] width 44 height 16
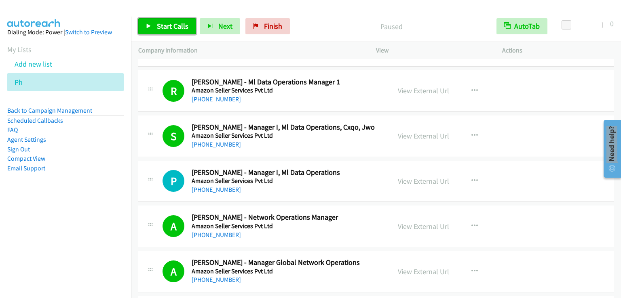
click at [165, 21] on link "Start Calls" at bounding box center [167, 26] width 58 height 16
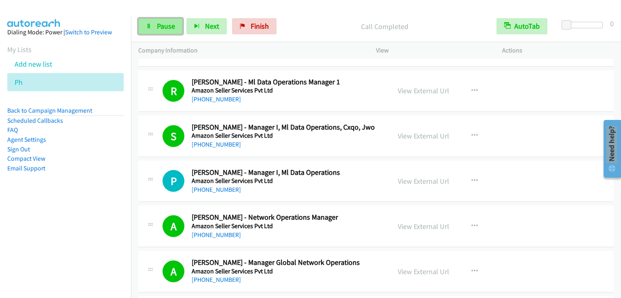
click at [177, 31] on link "Pause" at bounding box center [160, 26] width 44 height 16
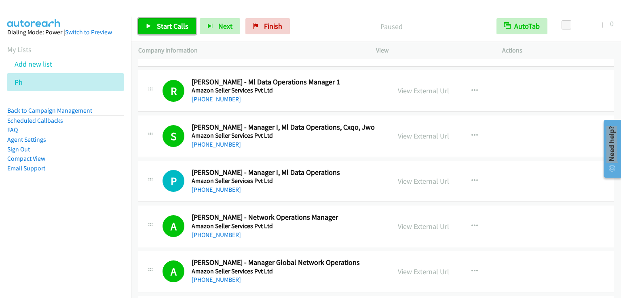
click at [177, 31] on link "Start Calls" at bounding box center [167, 26] width 58 height 16
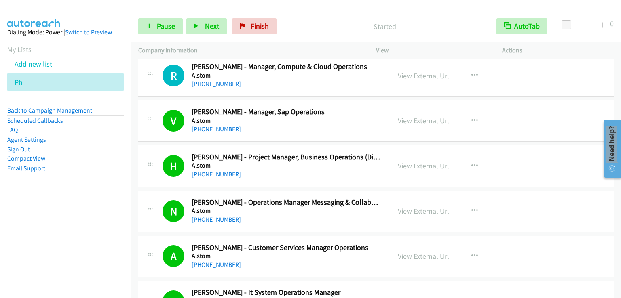
scroll to position [8530, 0]
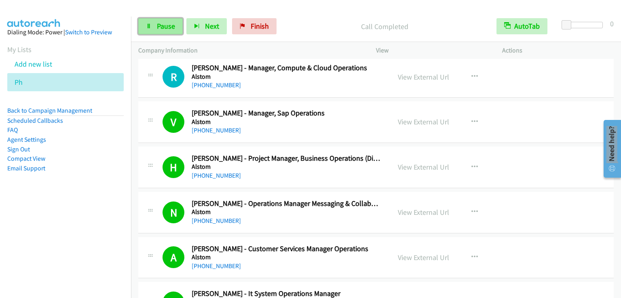
click at [167, 28] on span "Pause" at bounding box center [166, 25] width 18 height 9
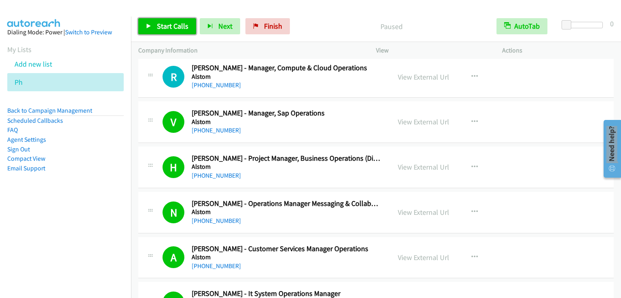
click at [167, 27] on span "Start Calls" at bounding box center [173, 25] width 32 height 9
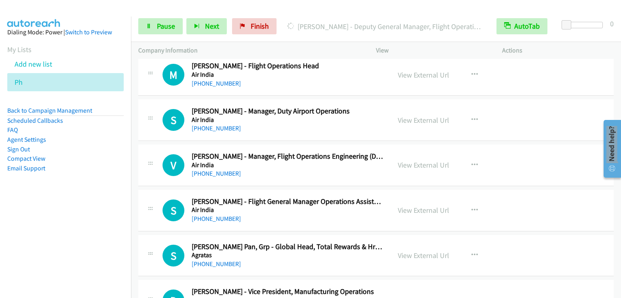
scroll to position [10431, 0]
click at [471, 253] on icon "button" at bounding box center [474, 256] width 6 height 6
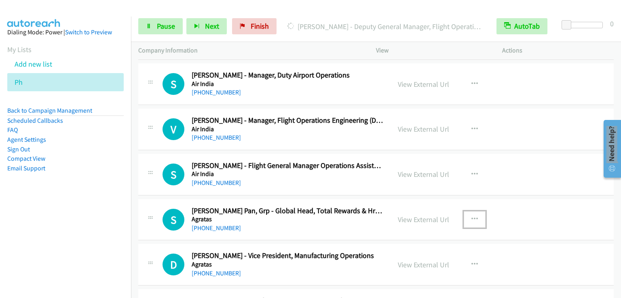
scroll to position [10471, 0]
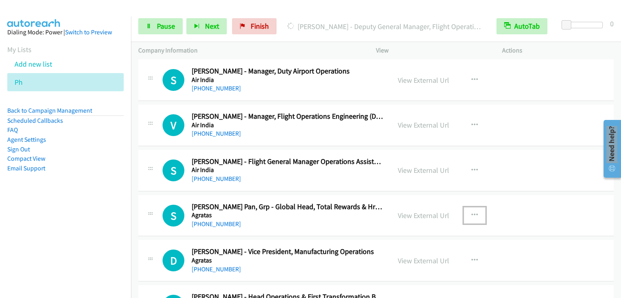
click at [476, 207] on button "button" at bounding box center [475, 215] width 22 height 16
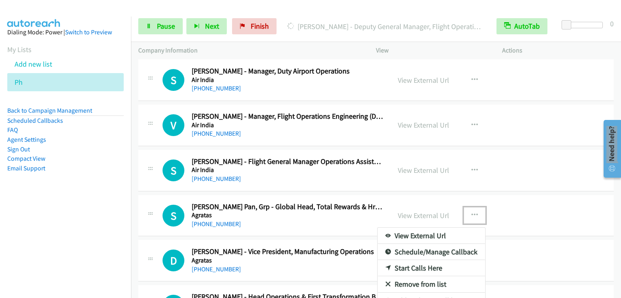
click at [176, 23] on div at bounding box center [310, 149] width 621 height 298
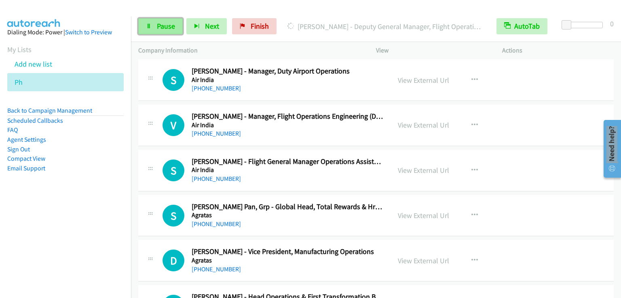
click at [167, 26] on span "Pause" at bounding box center [166, 25] width 18 height 9
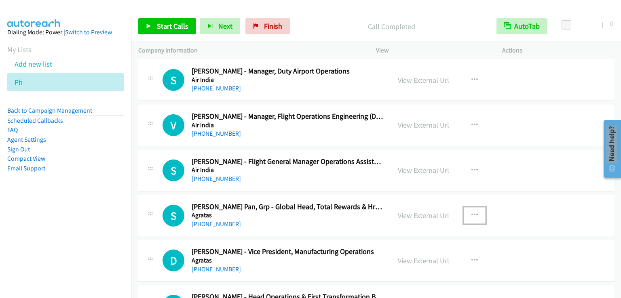
click at [471, 212] on icon "button" at bounding box center [474, 215] width 6 height 6
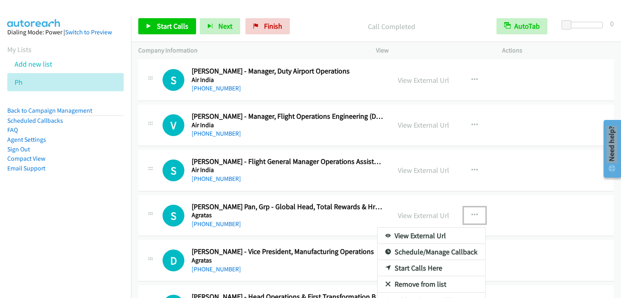
click at [414, 260] on link "Start Calls Here" at bounding box center [432, 268] width 108 height 16
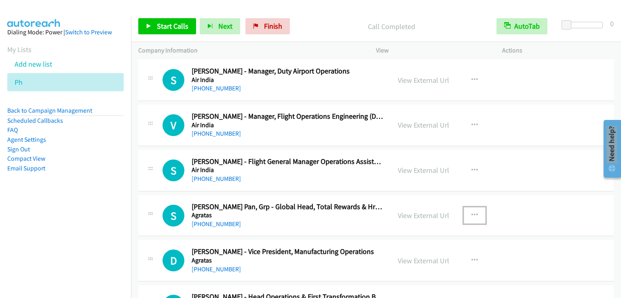
drag, startPoint x: 470, startPoint y: 194, endPoint x: 438, endPoint y: 233, distance: 50.8
click at [471, 212] on icon "button" at bounding box center [474, 215] width 6 height 6
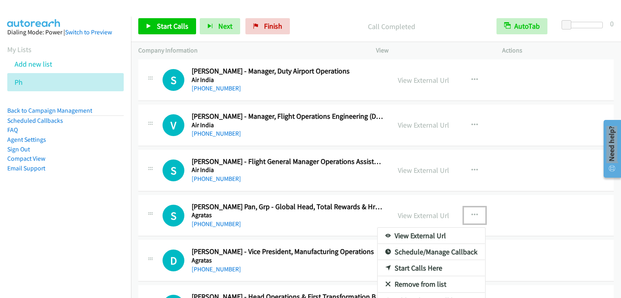
click at [414, 260] on link "Start Calls Here" at bounding box center [432, 268] width 108 height 16
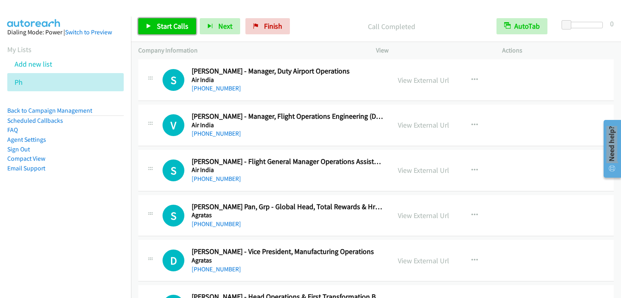
click at [177, 28] on span "Start Calls" at bounding box center [173, 25] width 32 height 9
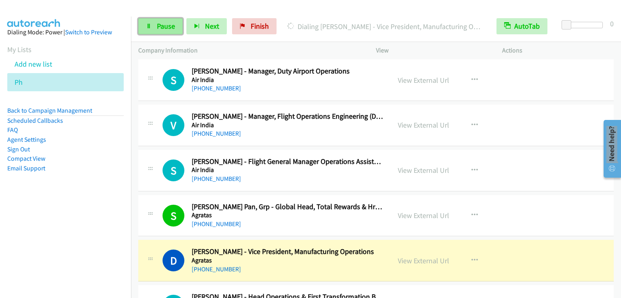
click at [163, 23] on span "Pause" at bounding box center [166, 25] width 18 height 9
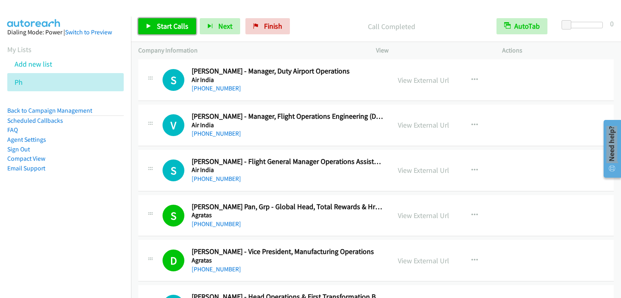
click at [169, 26] on span "Start Calls" at bounding box center [173, 25] width 32 height 9
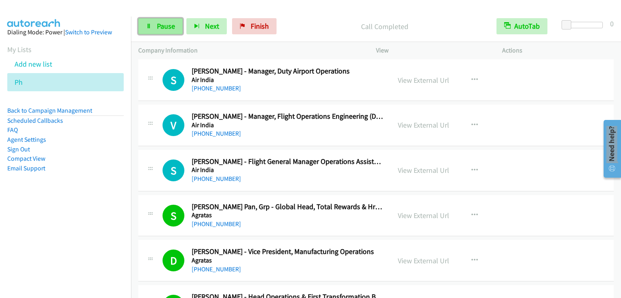
click at [155, 23] on link "Pause" at bounding box center [160, 26] width 44 height 16
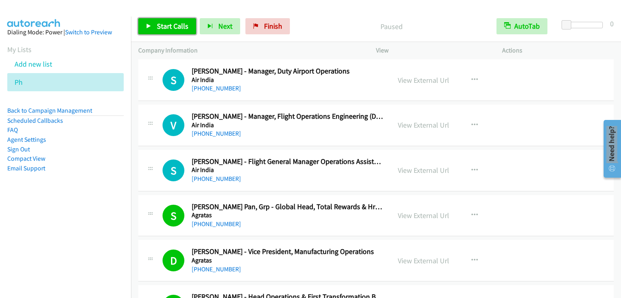
click at [154, 23] on link "Start Calls" at bounding box center [167, 26] width 58 height 16
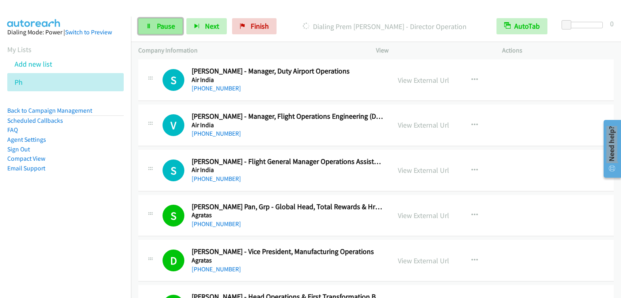
click at [163, 23] on span "Pause" at bounding box center [166, 25] width 18 height 9
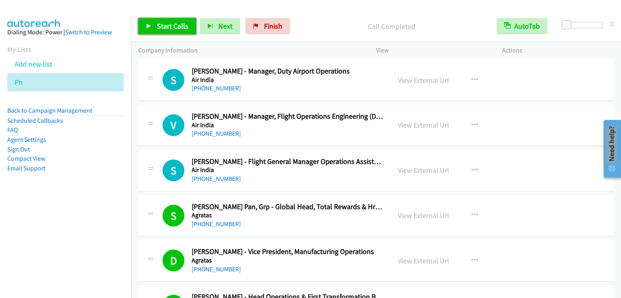
click at [169, 21] on span "Start Calls" at bounding box center [173, 25] width 32 height 9
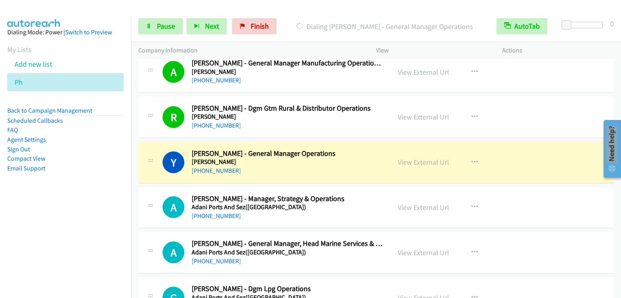
scroll to position [11684, 0]
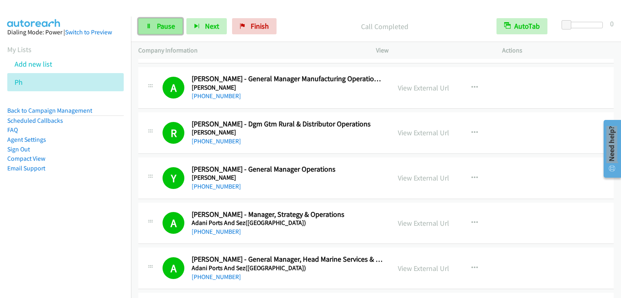
click at [179, 22] on link "Pause" at bounding box center [160, 26] width 44 height 16
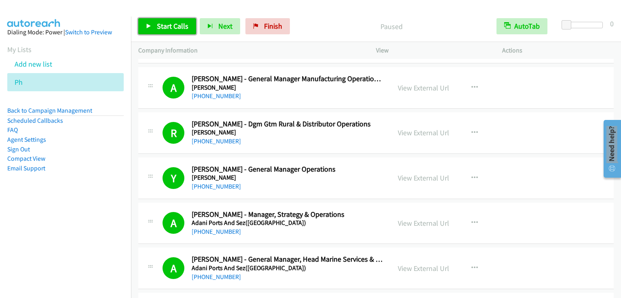
click at [179, 22] on span "Start Calls" at bounding box center [173, 25] width 32 height 9
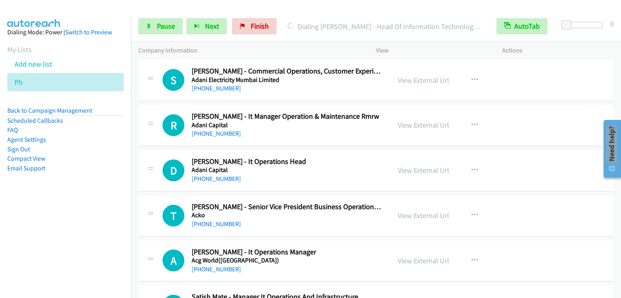
scroll to position [12897, 0]
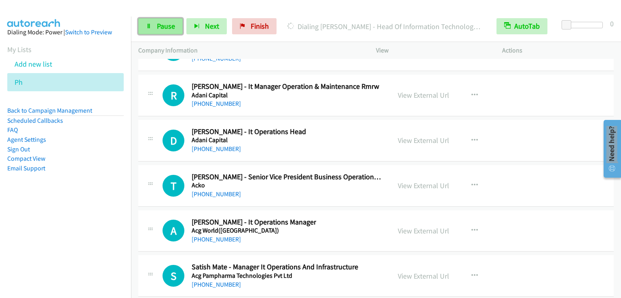
drag, startPoint x: 163, startPoint y: 24, endPoint x: 178, endPoint y: 26, distance: 15.5
click at [162, 24] on span "Pause" at bounding box center [166, 25] width 18 height 9
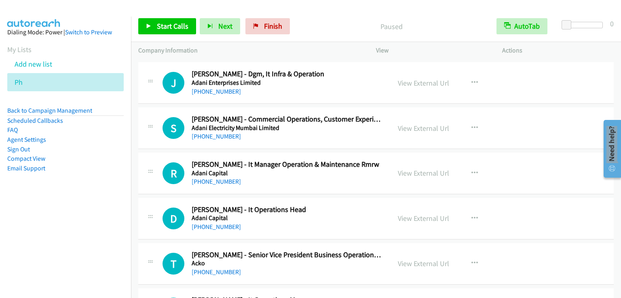
scroll to position [12816, 0]
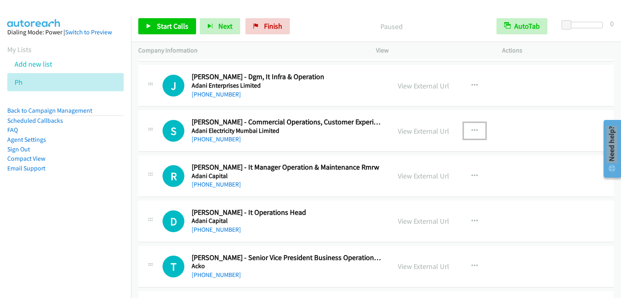
click at [471, 128] on icon "button" at bounding box center [474, 131] width 6 height 6
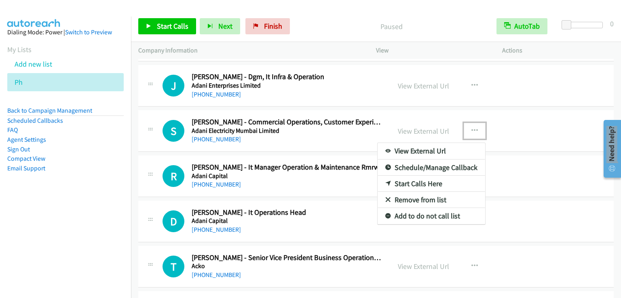
drag, startPoint x: 426, startPoint y: 159, endPoint x: 468, endPoint y: 124, distance: 54.3
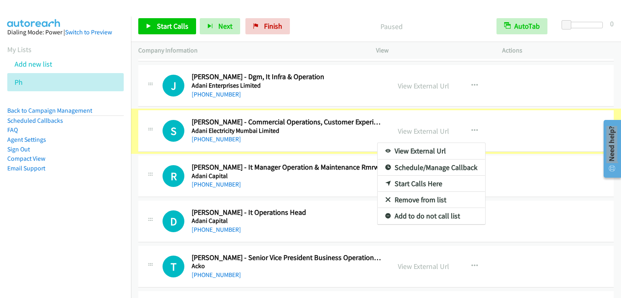
click at [472, 110] on div at bounding box center [310, 149] width 621 height 298
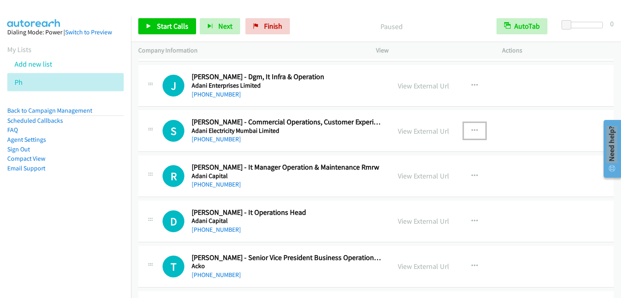
click at [468, 123] on button "button" at bounding box center [475, 131] width 22 height 16
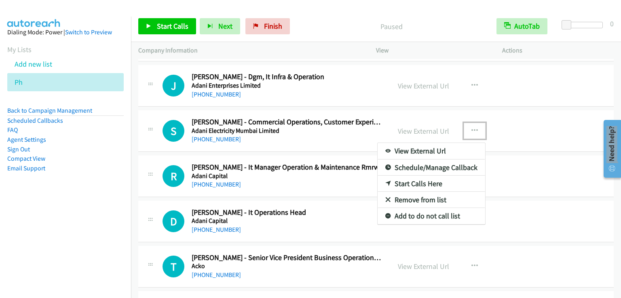
click at [421, 176] on link "Start Calls Here" at bounding box center [432, 184] width 108 height 16
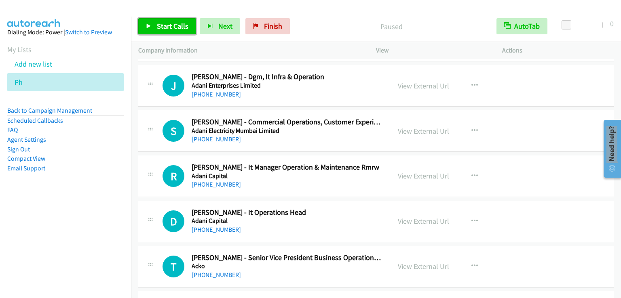
click at [171, 30] on span "Start Calls" at bounding box center [173, 25] width 32 height 9
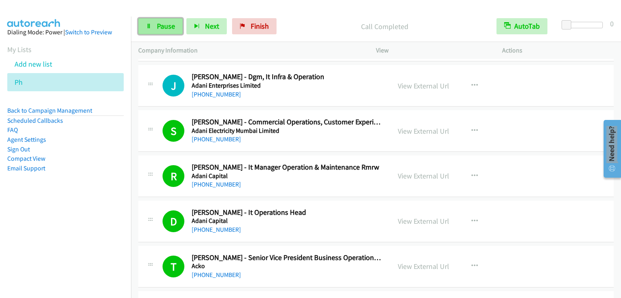
click at [173, 26] on span "Pause" at bounding box center [166, 25] width 18 height 9
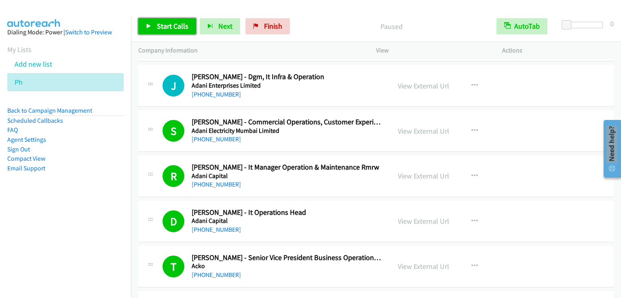
click at [173, 26] on span "Start Calls" at bounding box center [173, 25] width 32 height 9
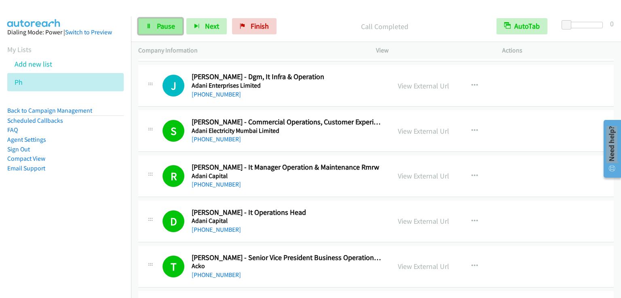
click at [169, 23] on span "Pause" at bounding box center [166, 25] width 18 height 9
